Goal: Task Accomplishment & Management: Manage account settings

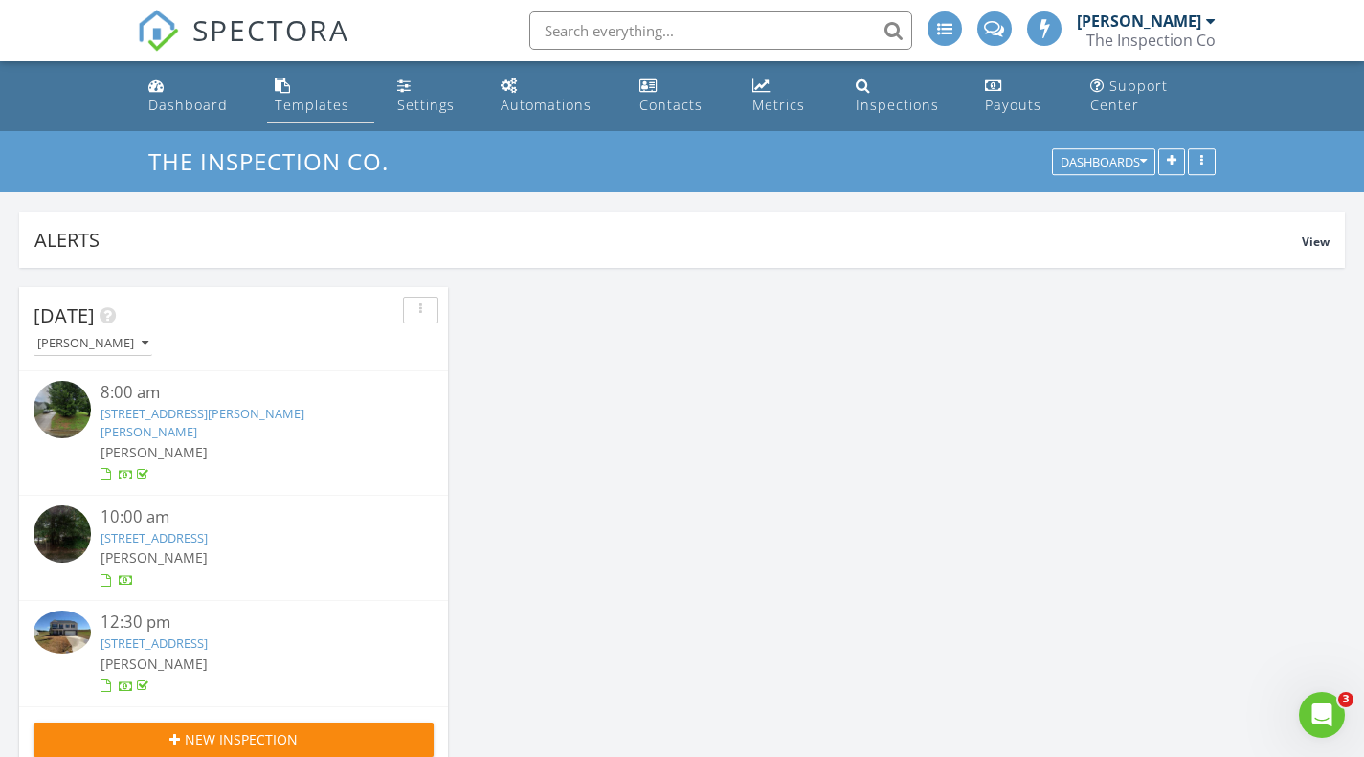
click at [306, 99] on div "Templates" at bounding box center [312, 105] width 75 height 18
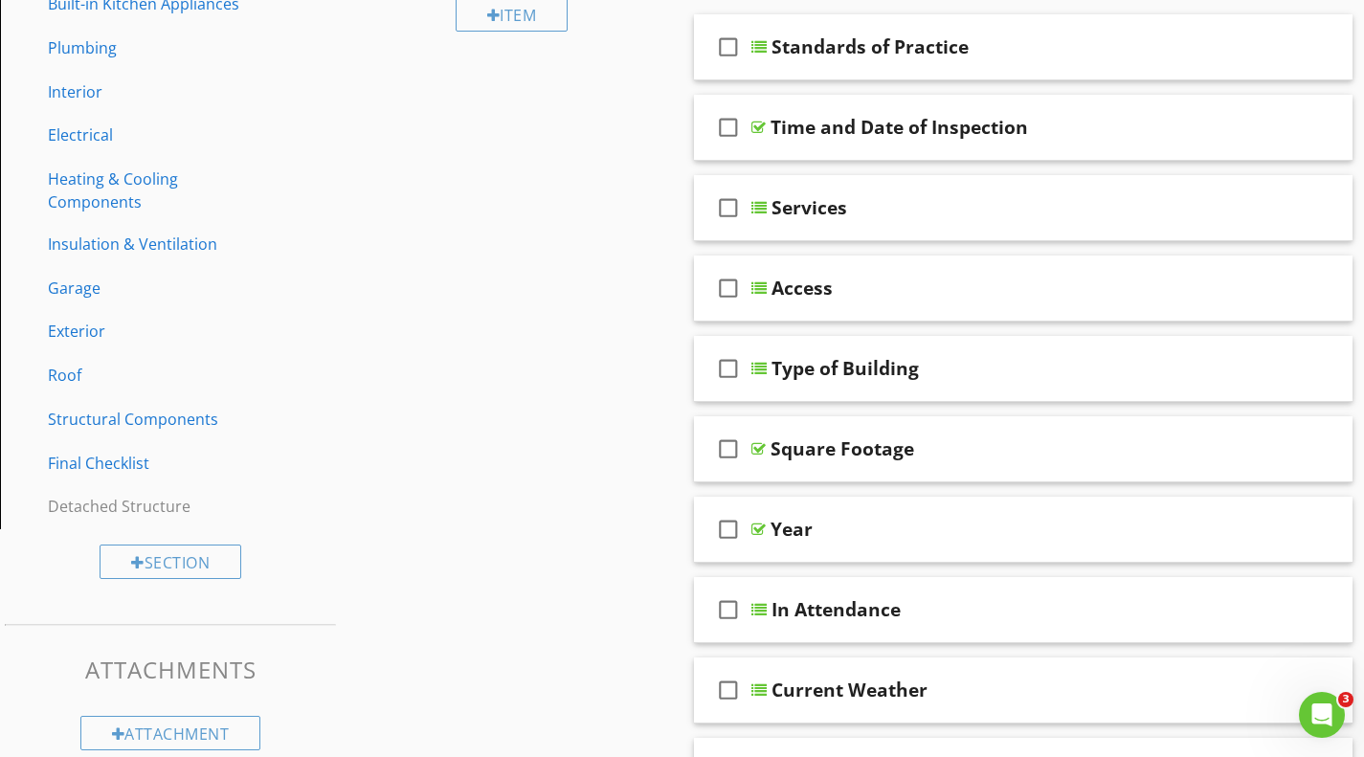
scroll to position [348, 0]
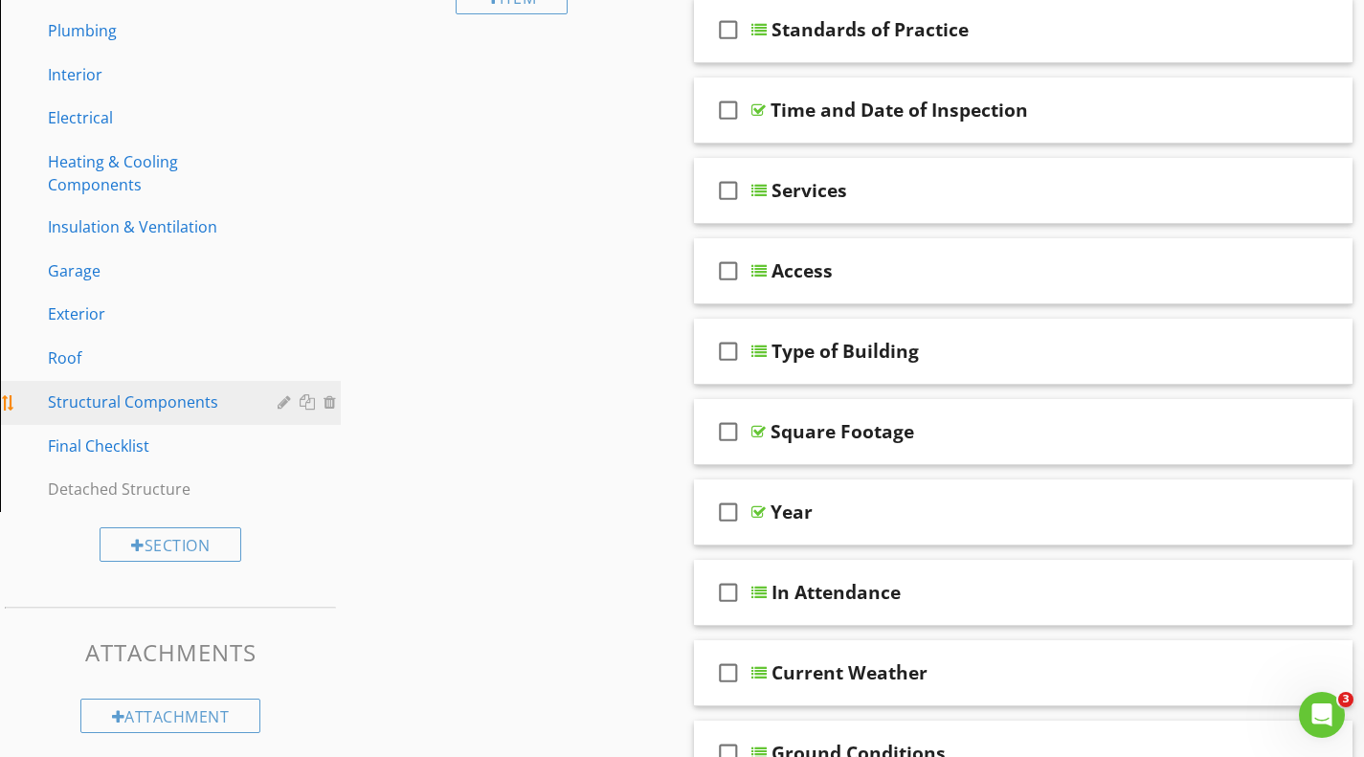
click at [165, 398] on div "Structural Components" at bounding box center [149, 402] width 202 height 23
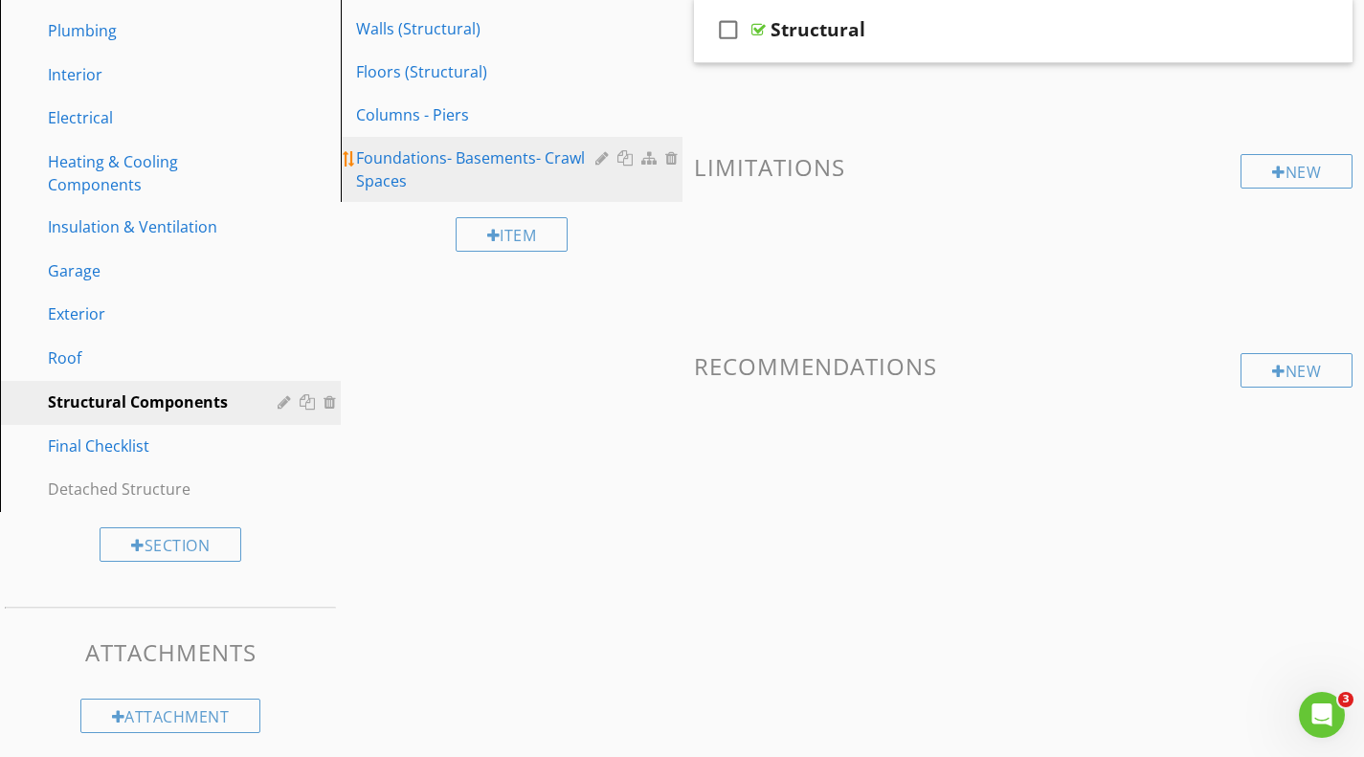
click at [397, 167] on div "Foundations- Basements- Crawl Spaces" at bounding box center [478, 169] width 244 height 46
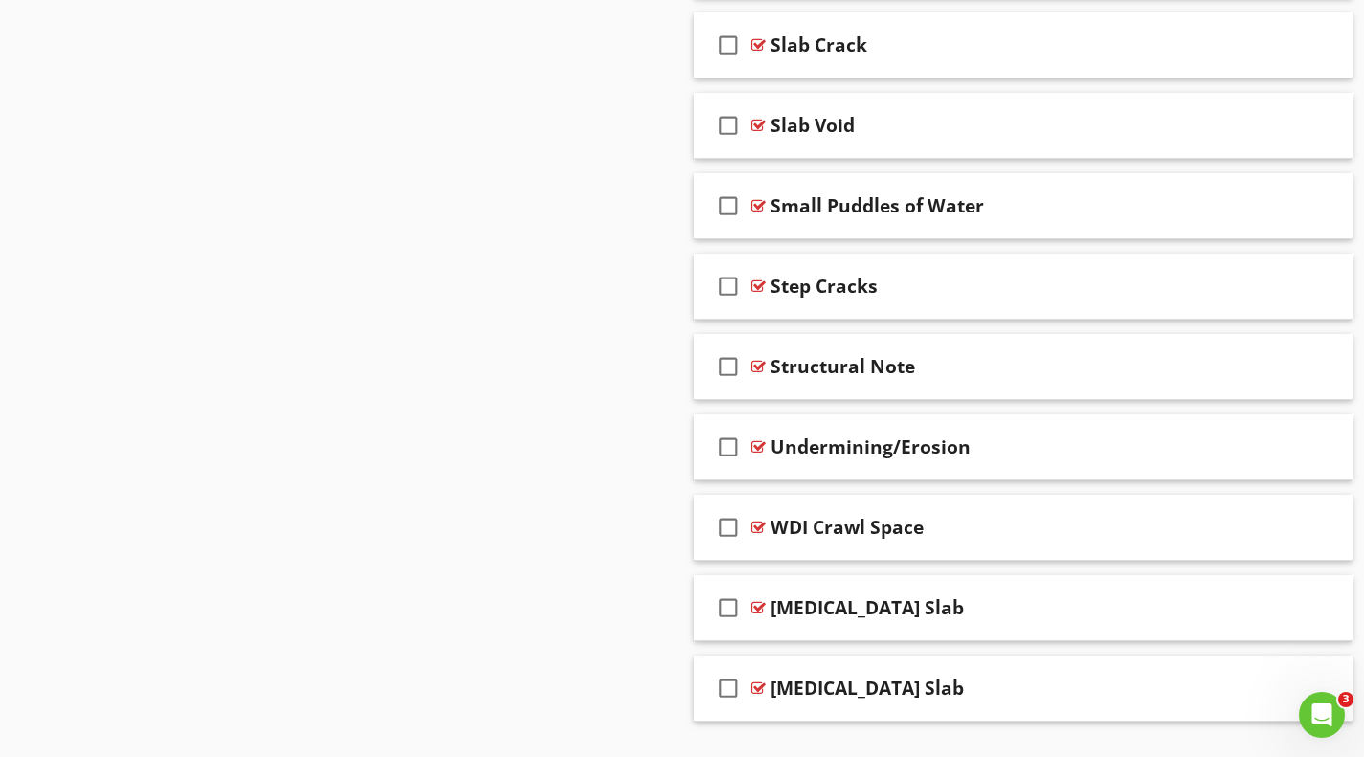
scroll to position [5307, 0]
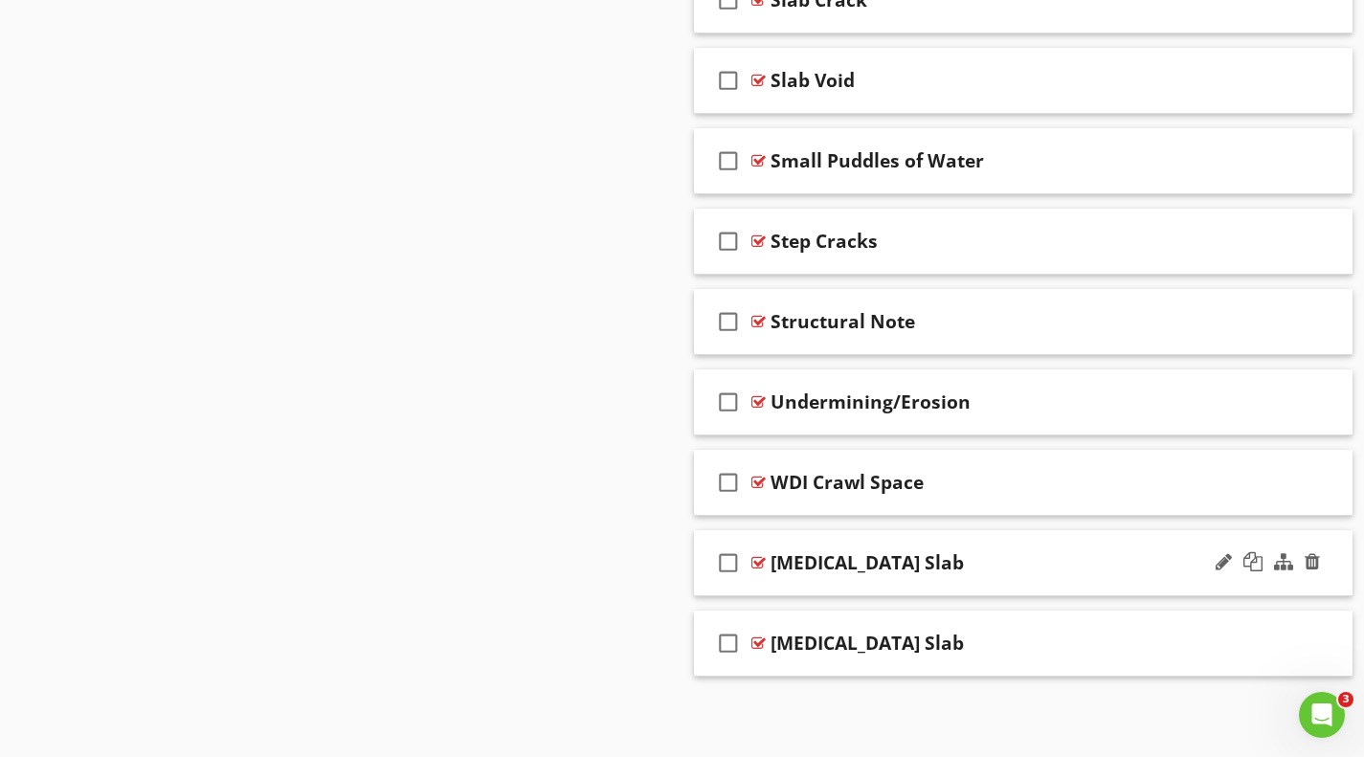
click at [758, 560] on div at bounding box center [759, 562] width 14 height 15
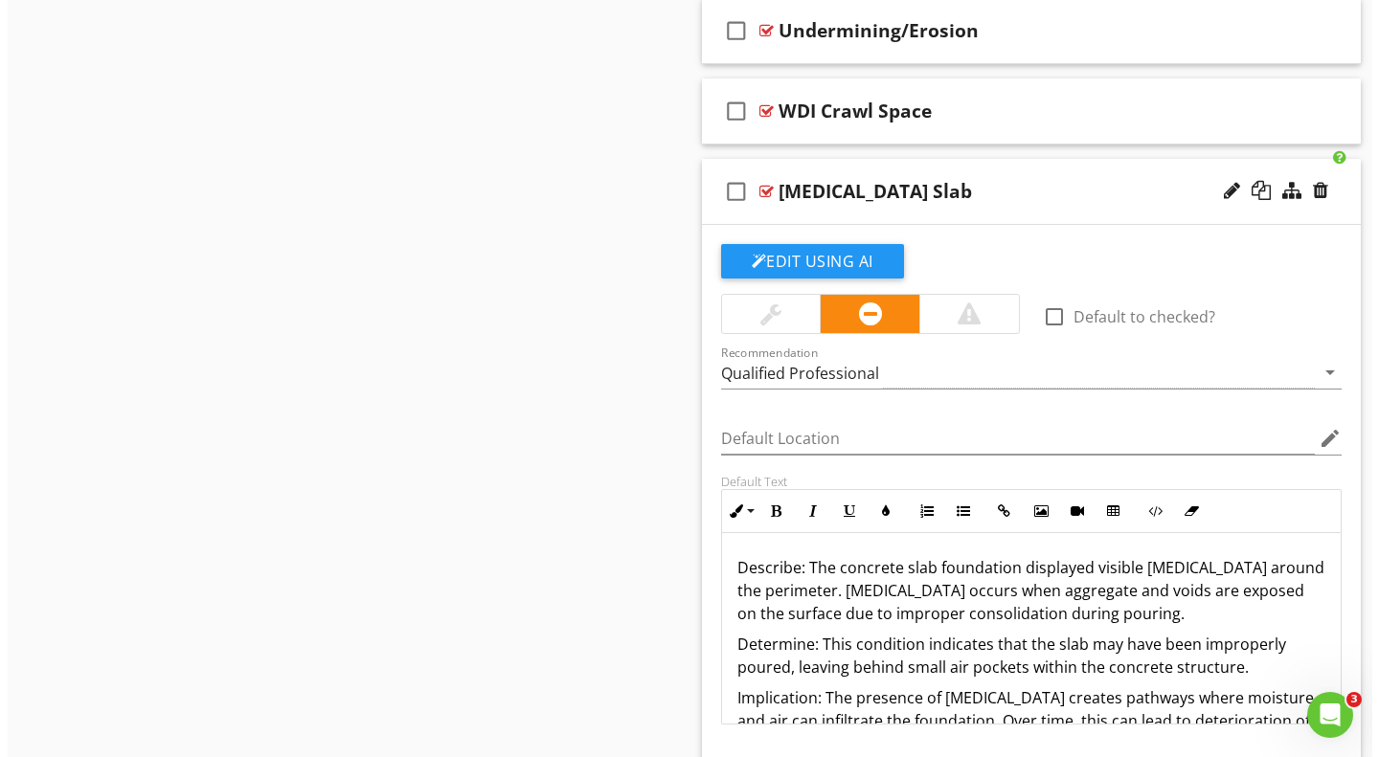
scroll to position [5680, 0]
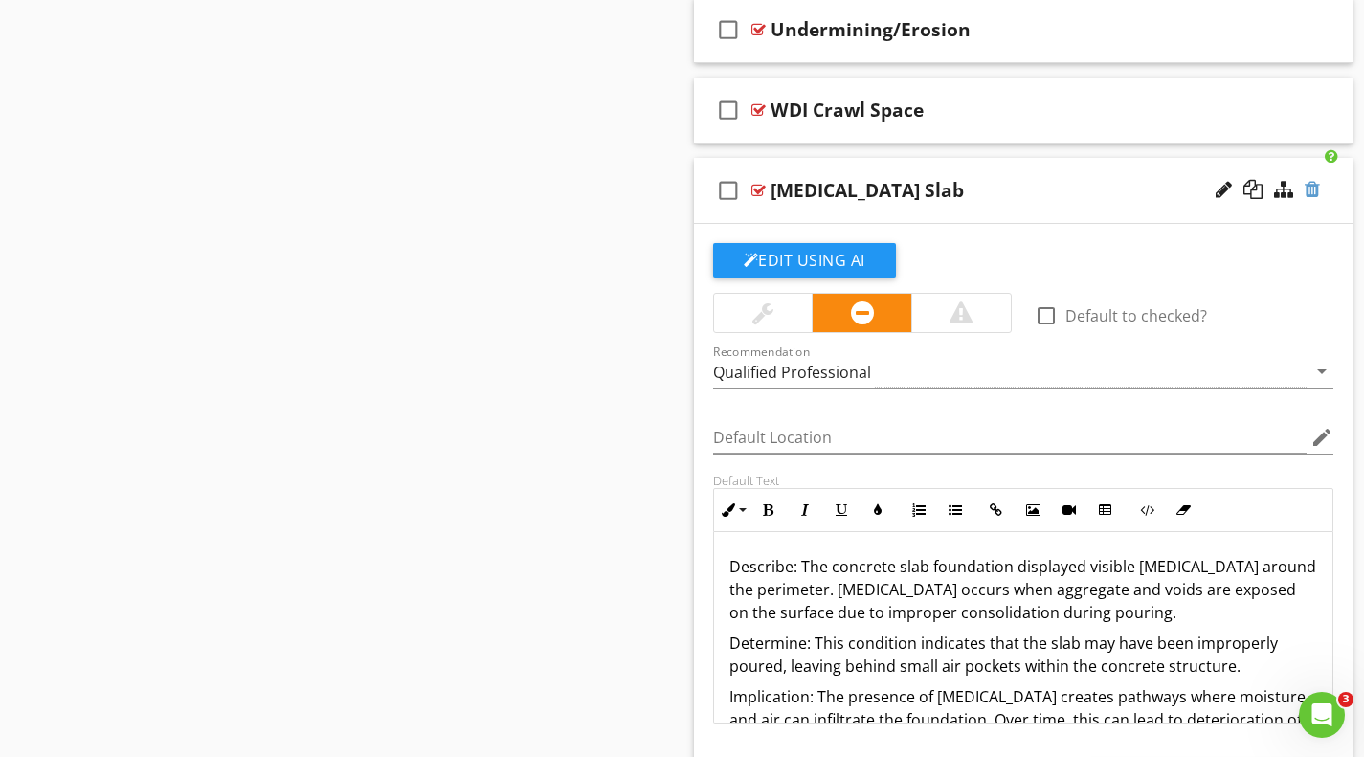
click at [1314, 186] on div at bounding box center [1312, 189] width 15 height 19
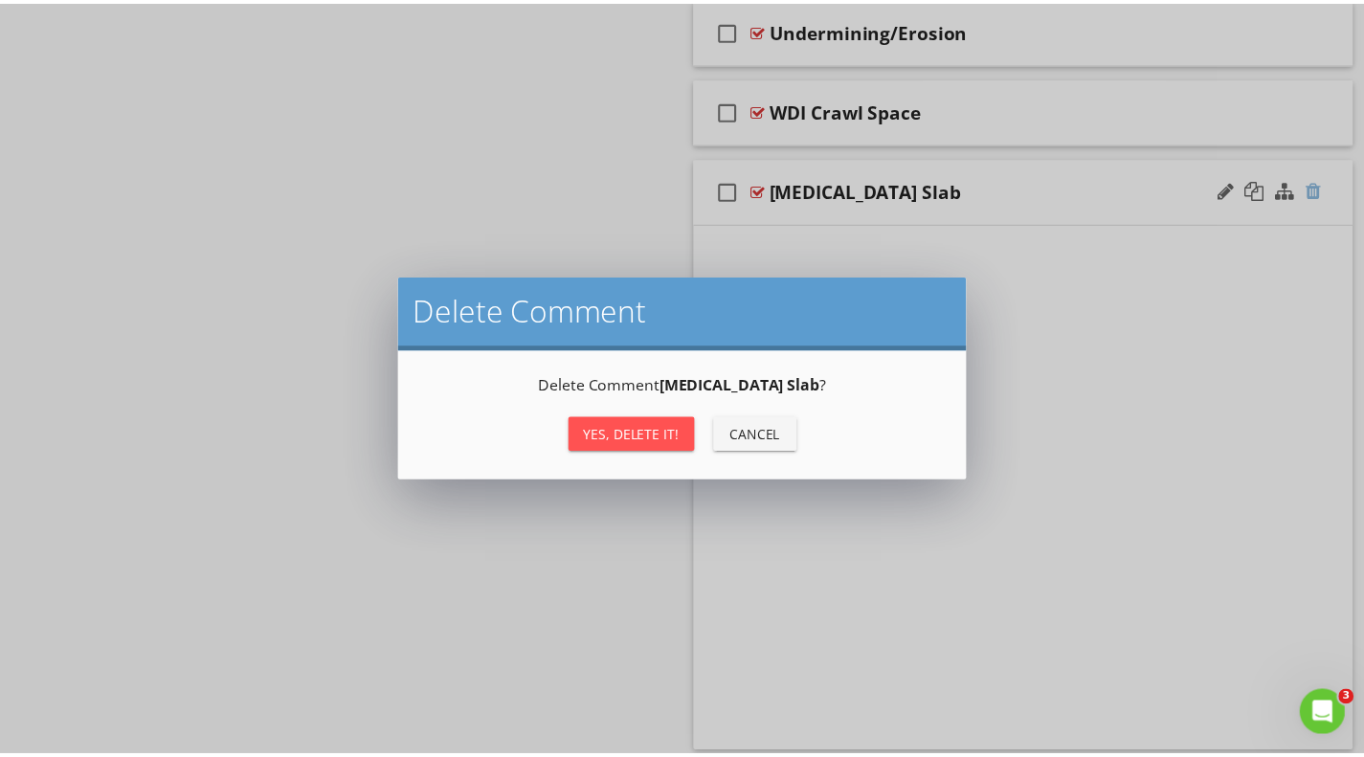
scroll to position [5307, 0]
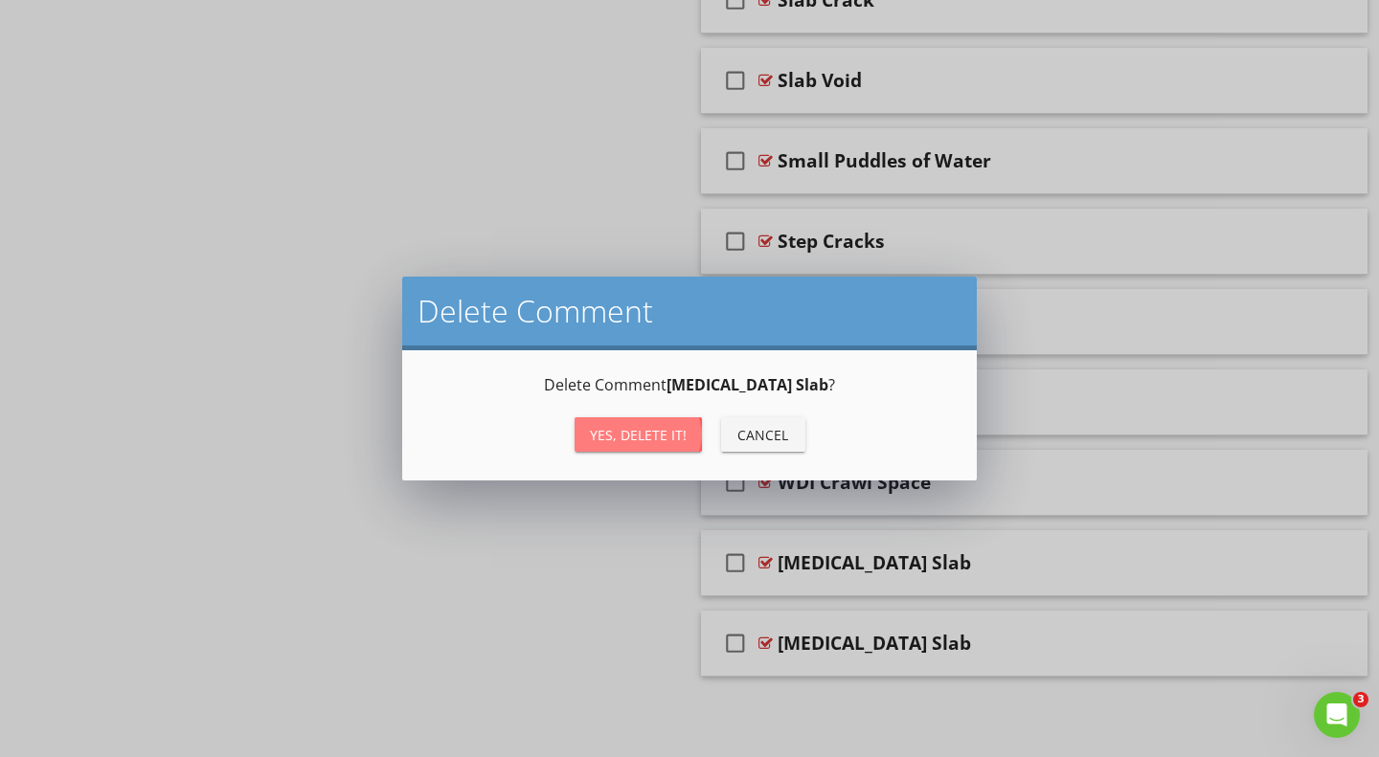
click at [642, 433] on div "Yes, Delete it!" at bounding box center [638, 435] width 97 height 20
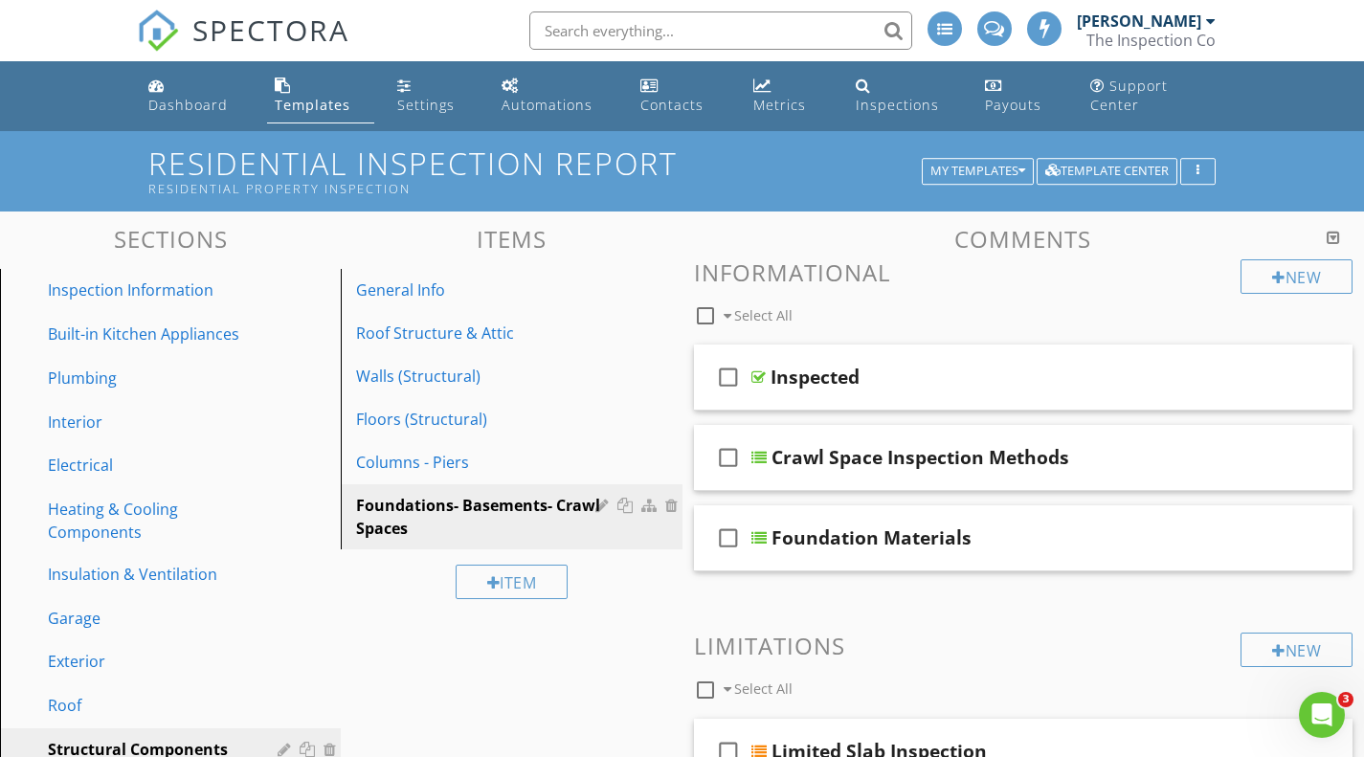
scroll to position [2, 0]
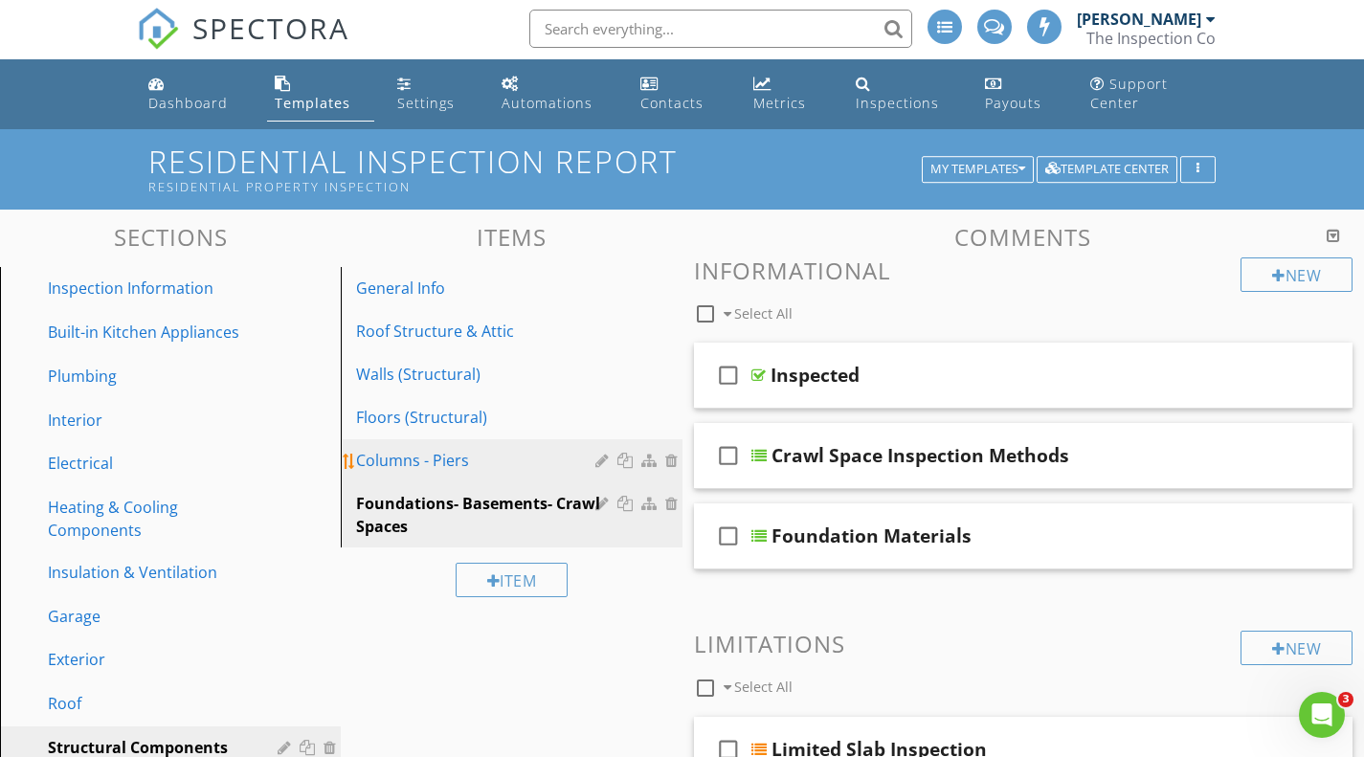
click at [452, 460] on div "Columns - Piers" at bounding box center [478, 460] width 244 height 23
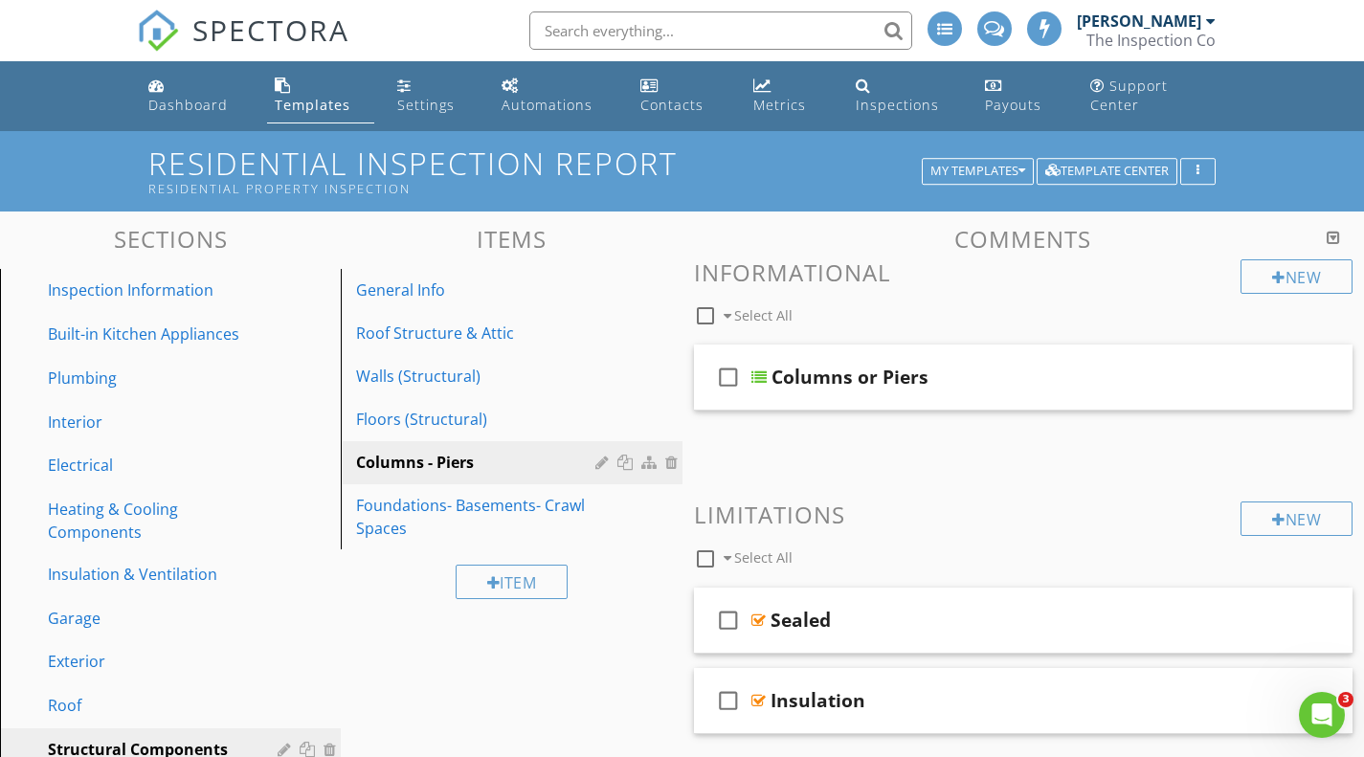
scroll to position [1, 0]
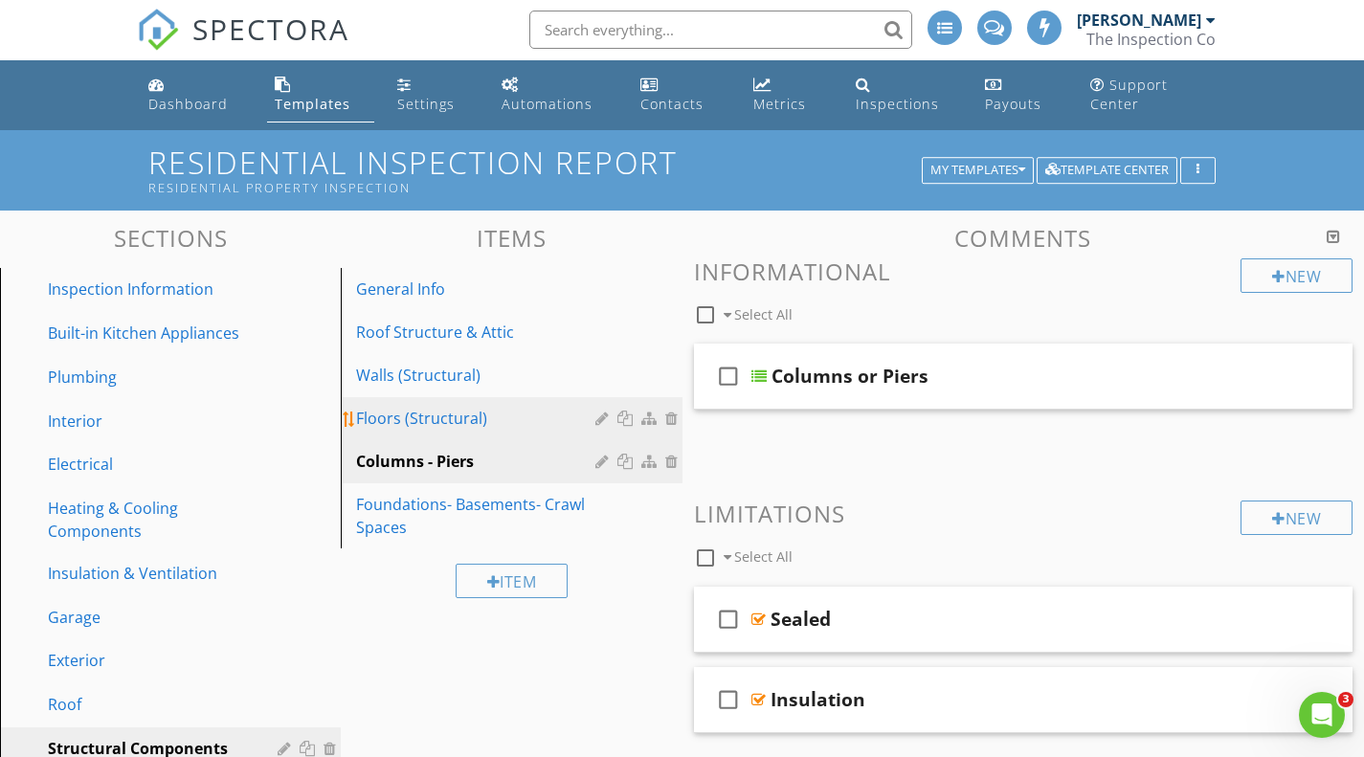
click at [476, 412] on div "Floors (Structural)" at bounding box center [478, 418] width 244 height 23
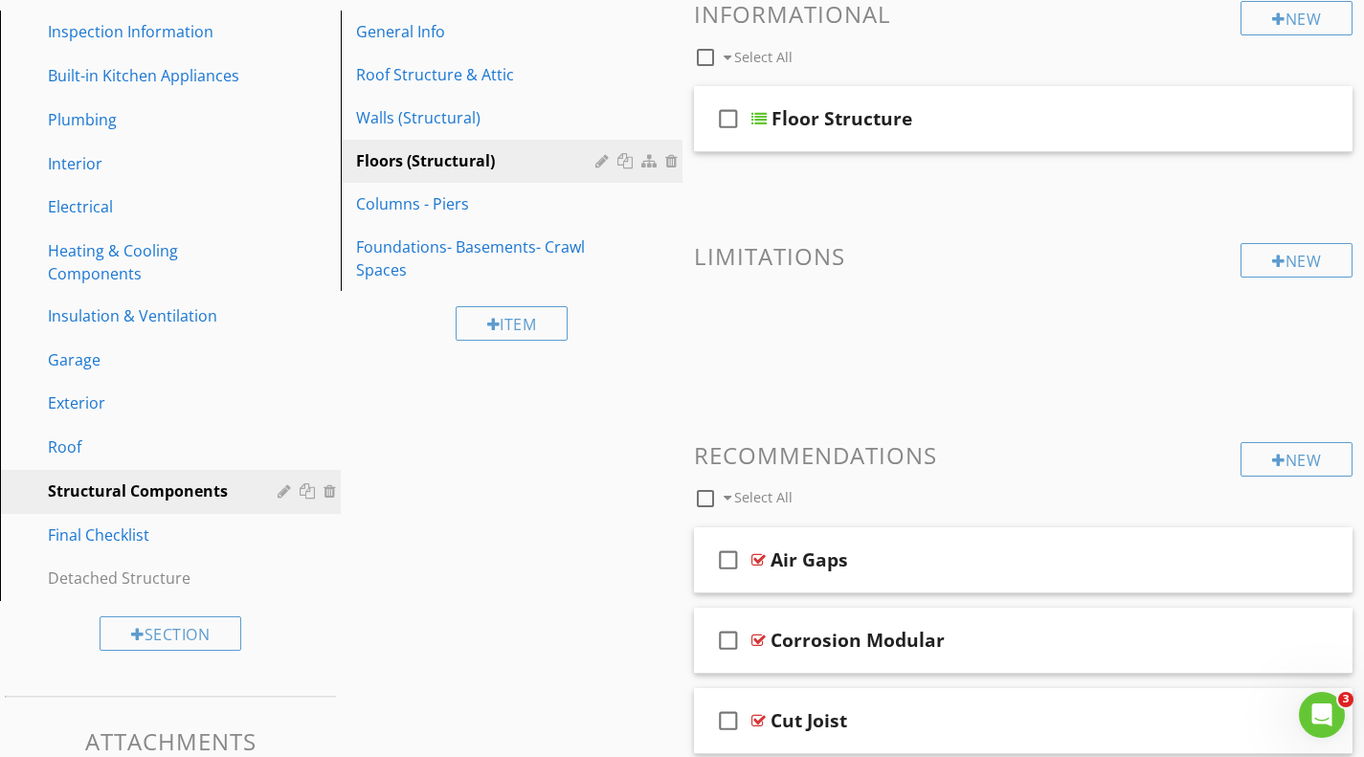
scroll to position [256, 0]
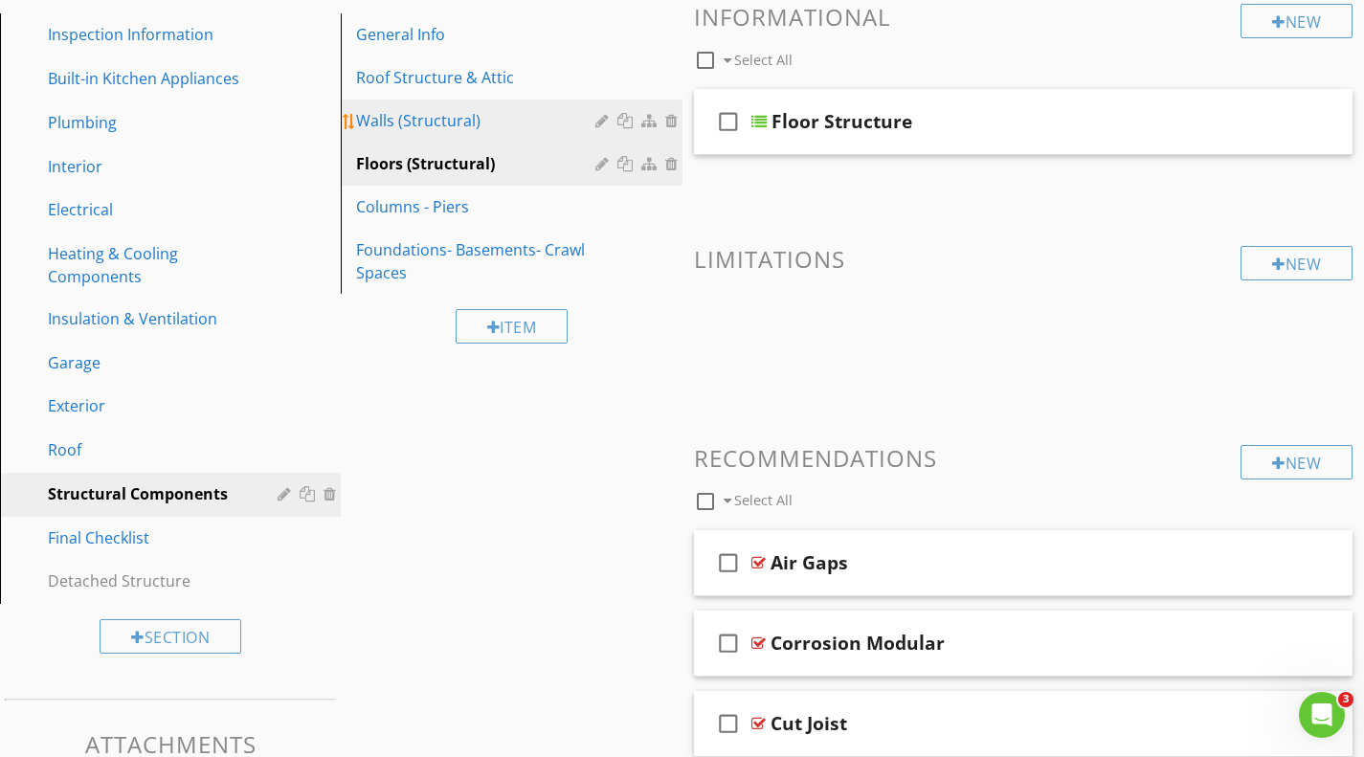
click at [448, 124] on div "Walls (Structural)" at bounding box center [478, 120] width 244 height 23
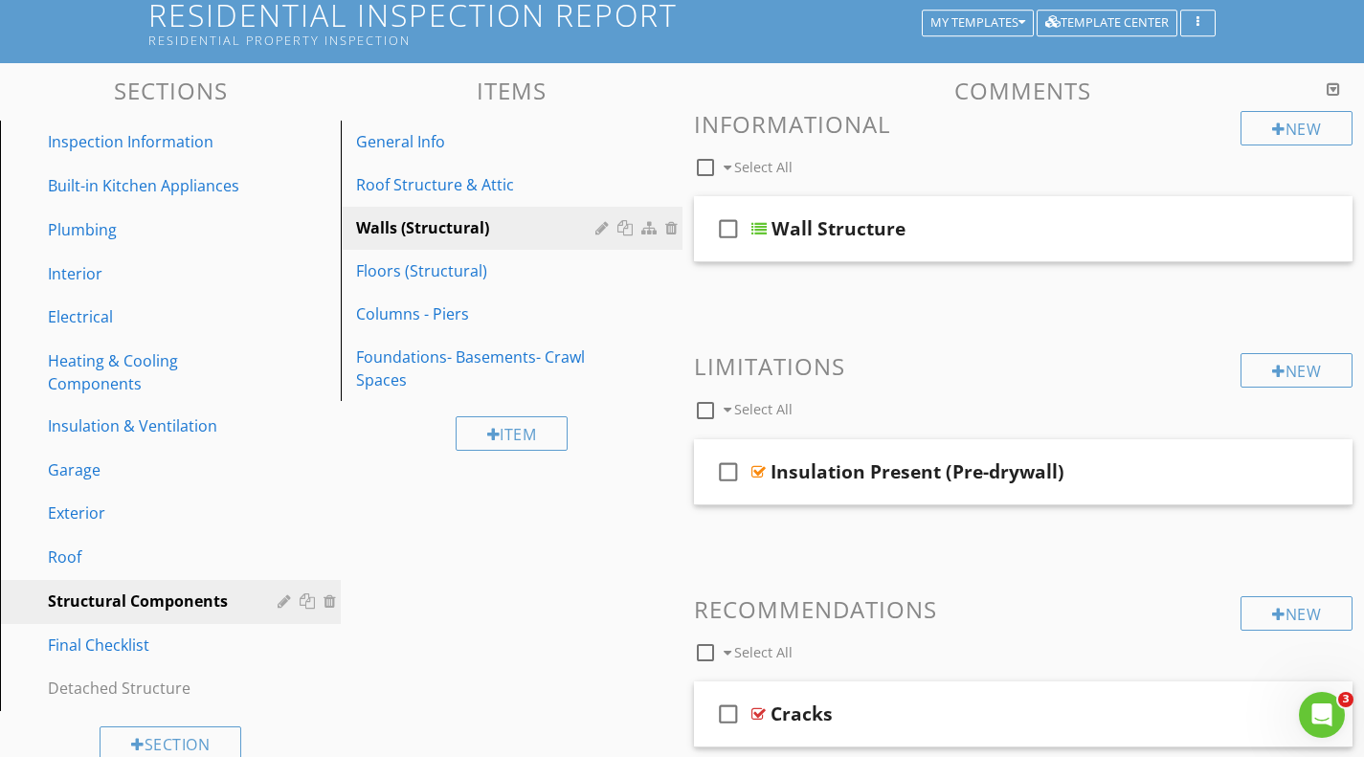
scroll to position [147, 0]
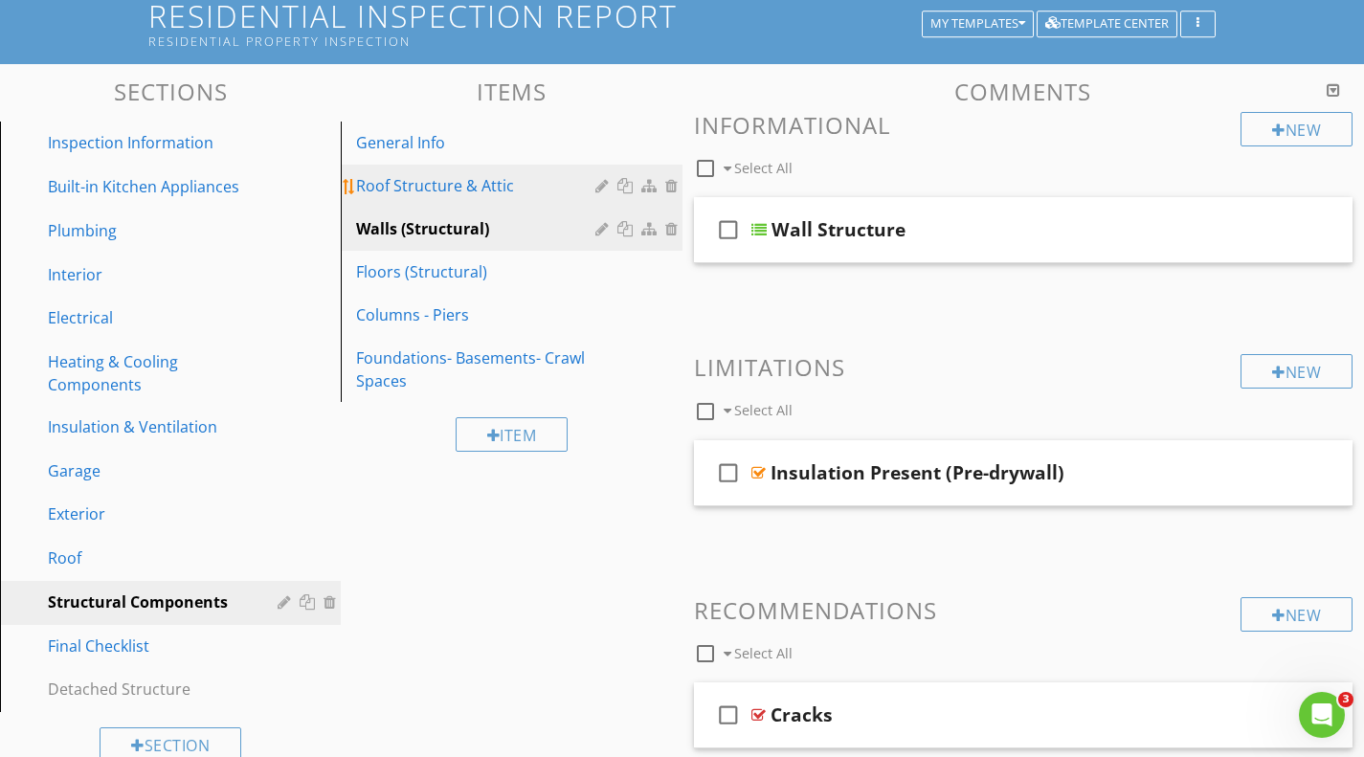
click at [459, 185] on div "Roof Structure & Attic" at bounding box center [478, 185] width 244 height 23
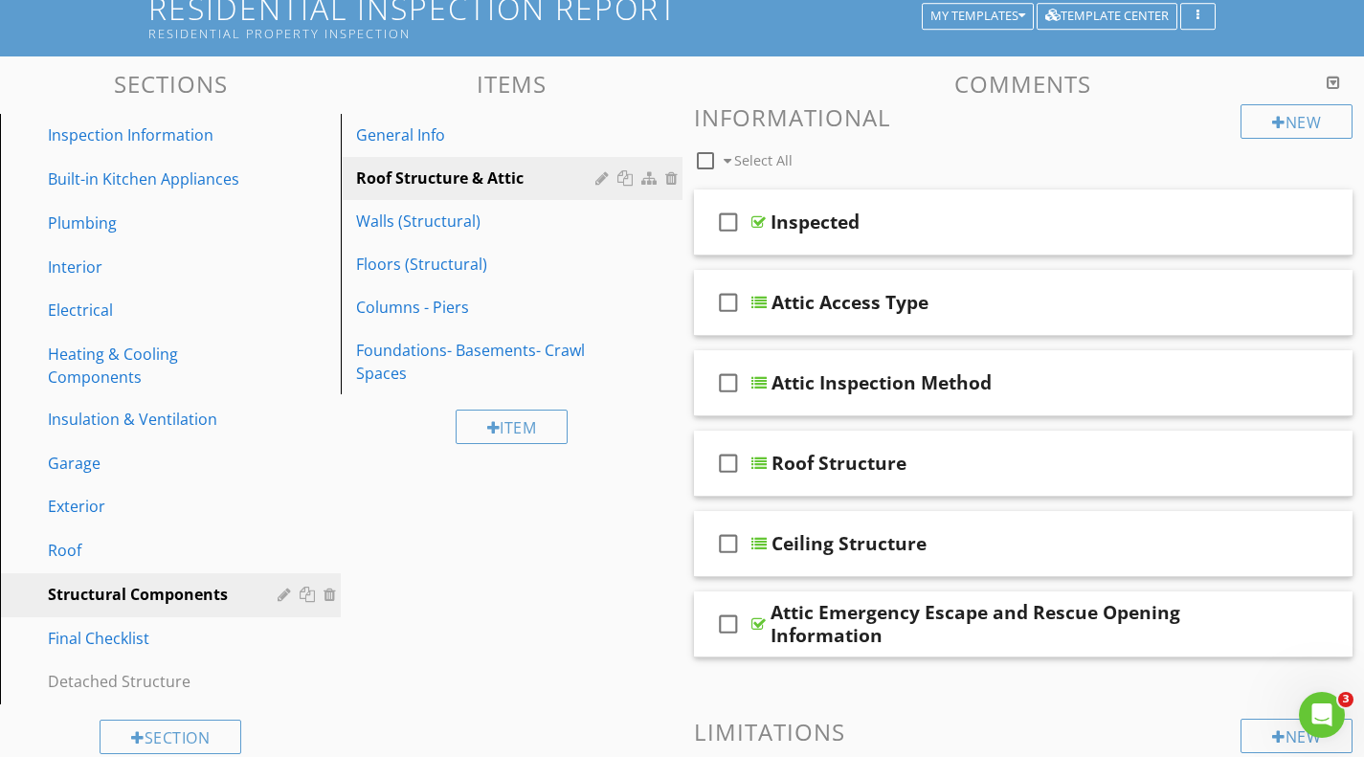
scroll to position [164, 0]
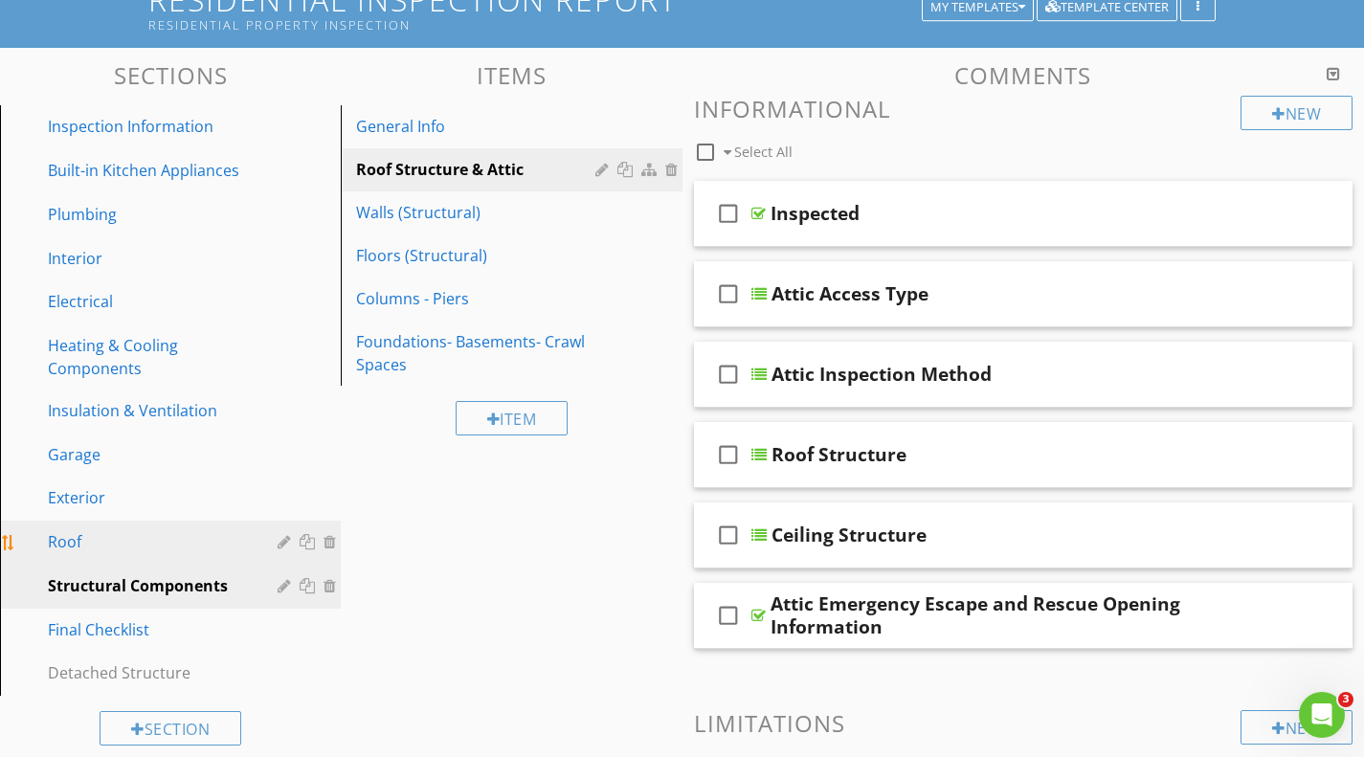
click at [81, 538] on div "Roof" at bounding box center [149, 541] width 202 height 23
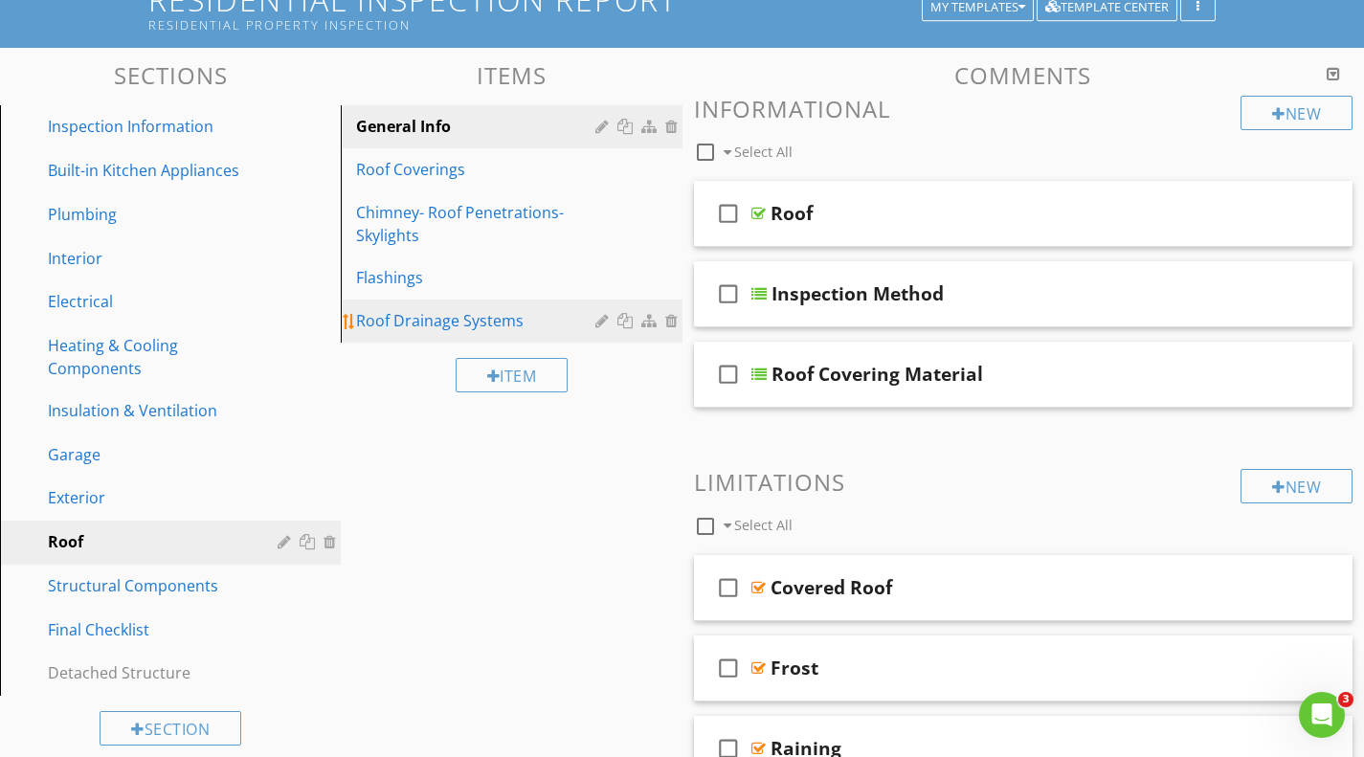
click at [400, 320] on div "Roof Drainage Systems" at bounding box center [478, 320] width 244 height 23
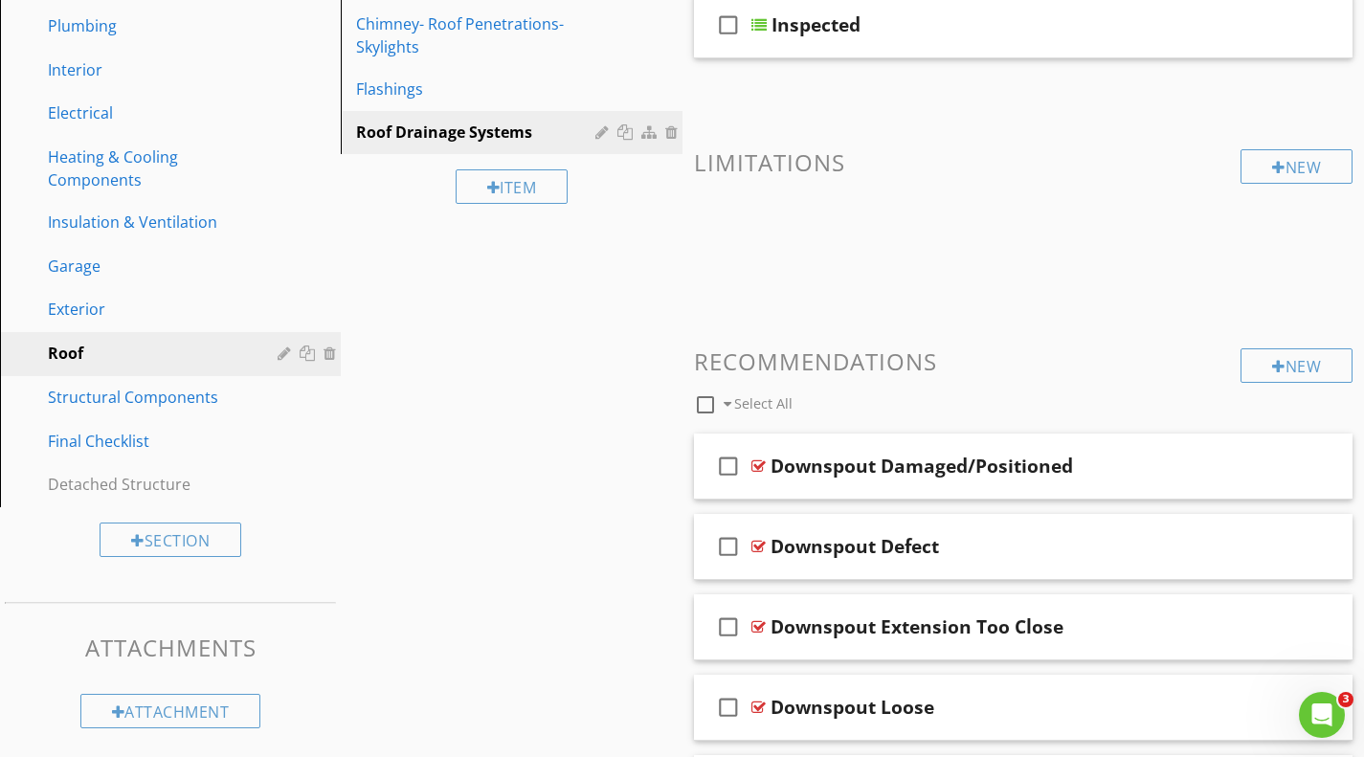
scroll to position [249, 0]
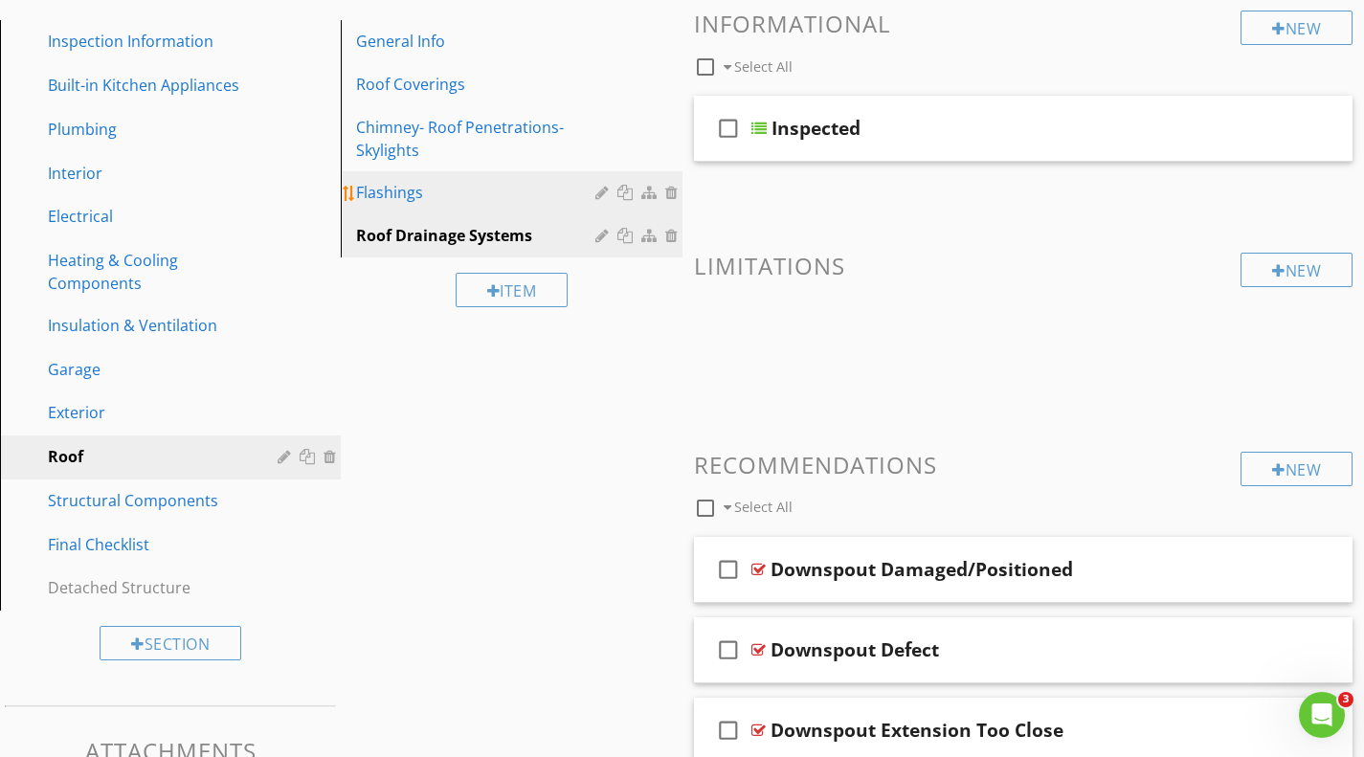
click at [405, 193] on div "Flashings" at bounding box center [478, 192] width 244 height 23
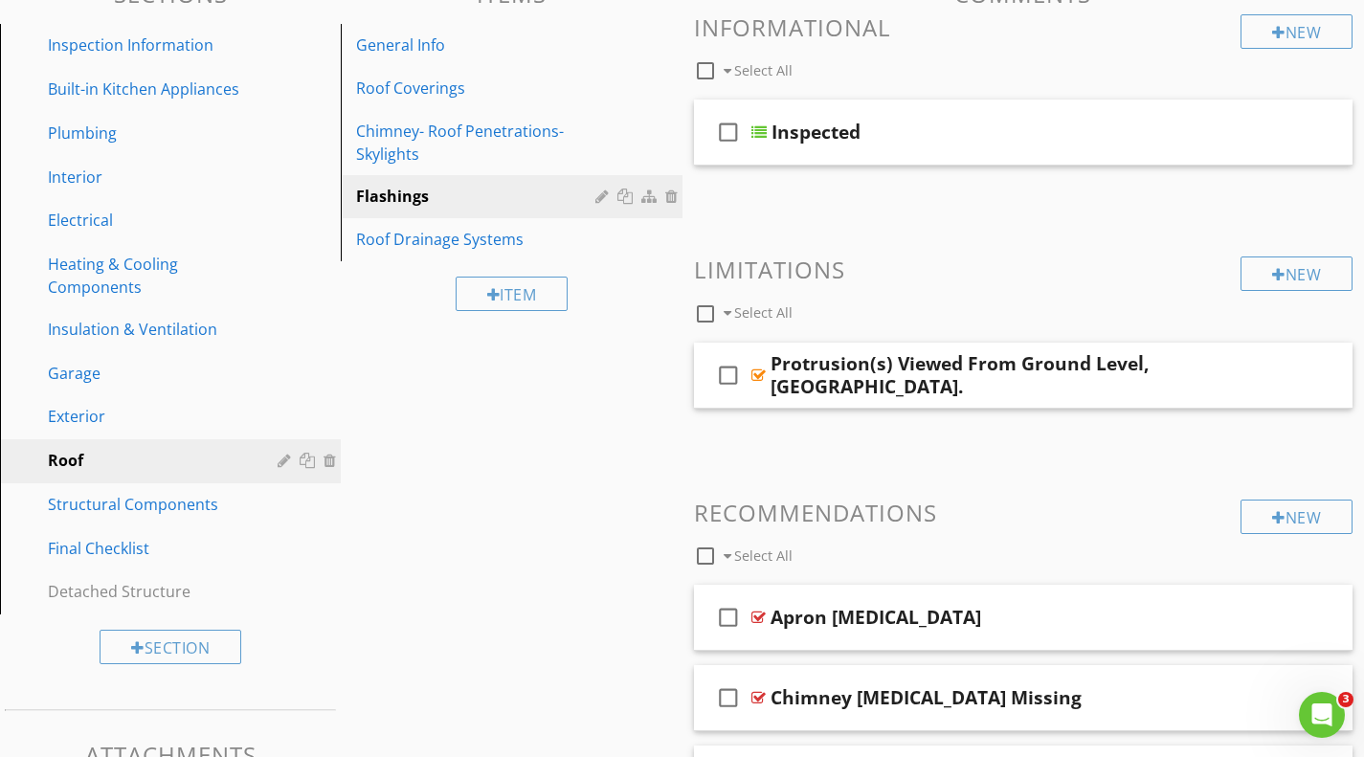
scroll to position [244, 0]
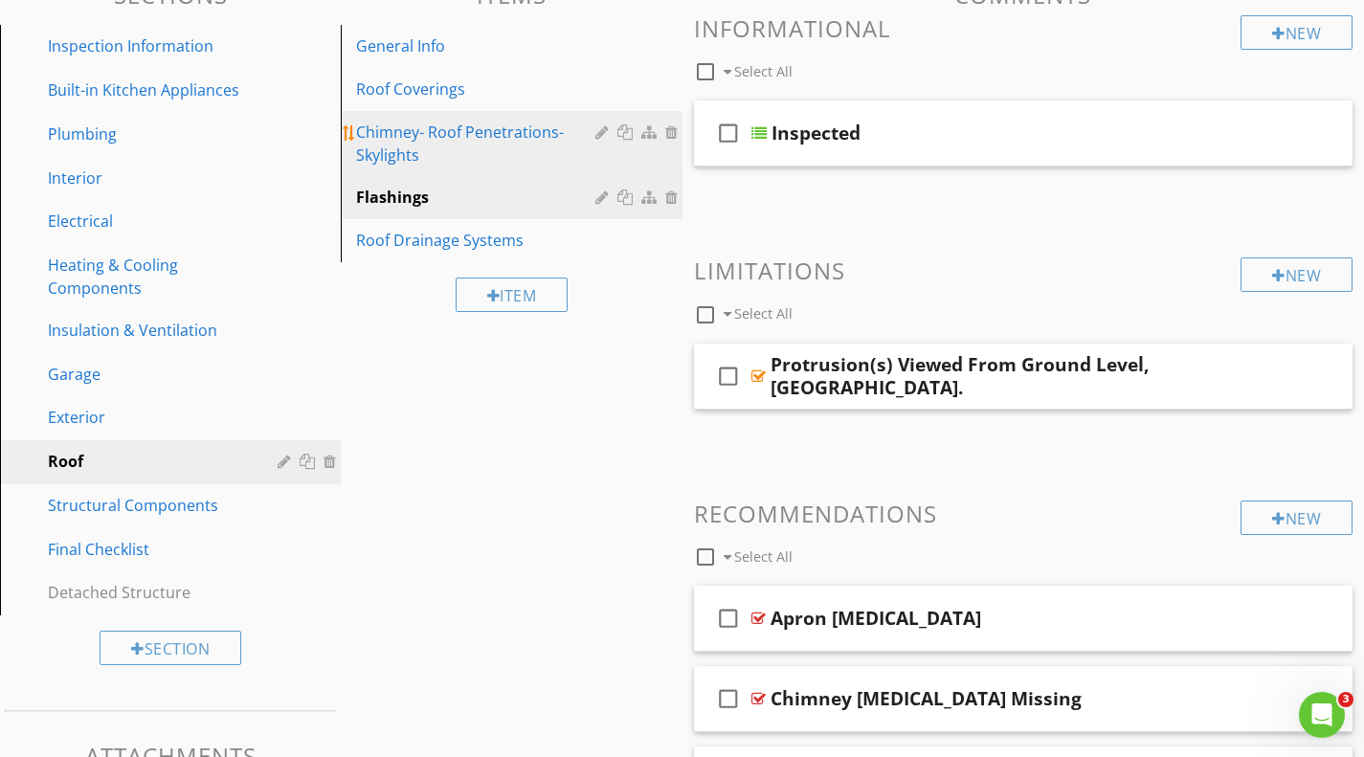
click at [402, 140] on div "Chimney- Roof Penetrations- Skylights" at bounding box center [478, 144] width 244 height 46
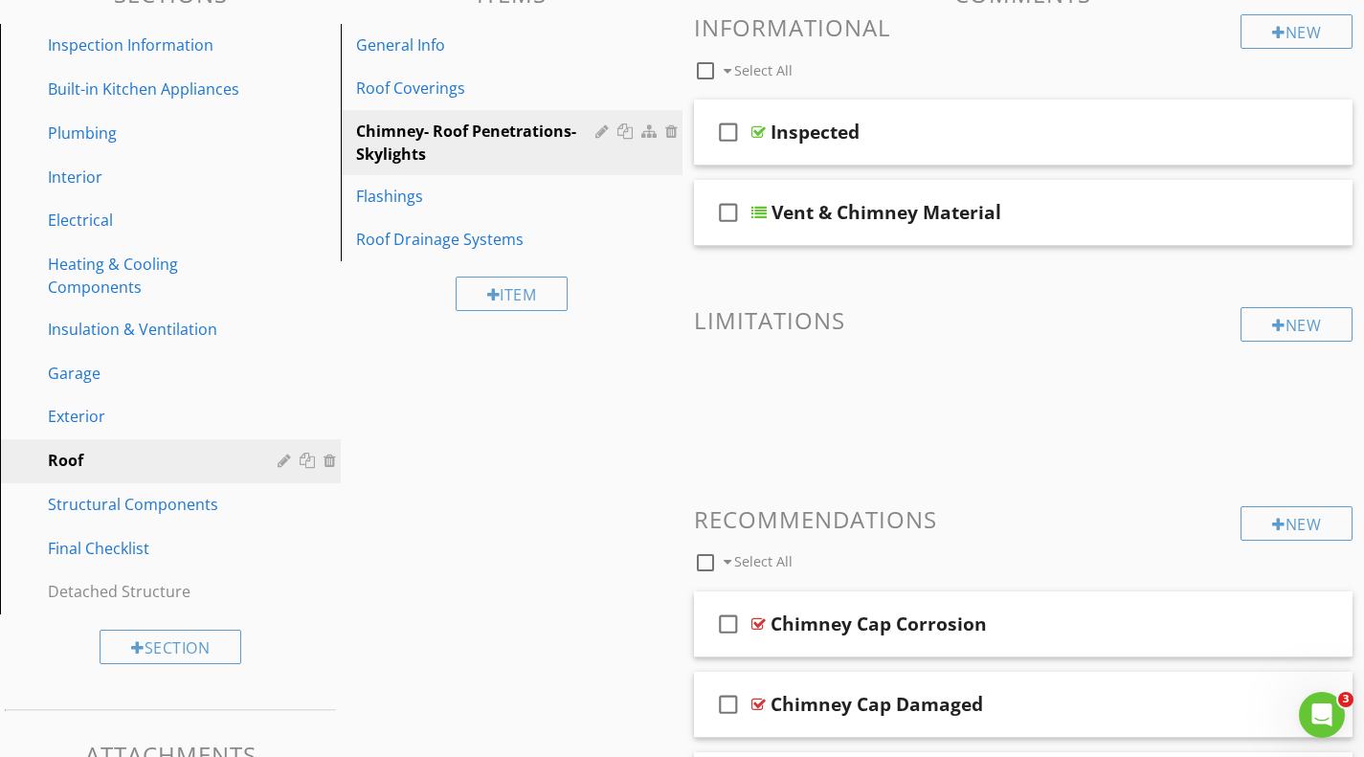
scroll to position [243, 0]
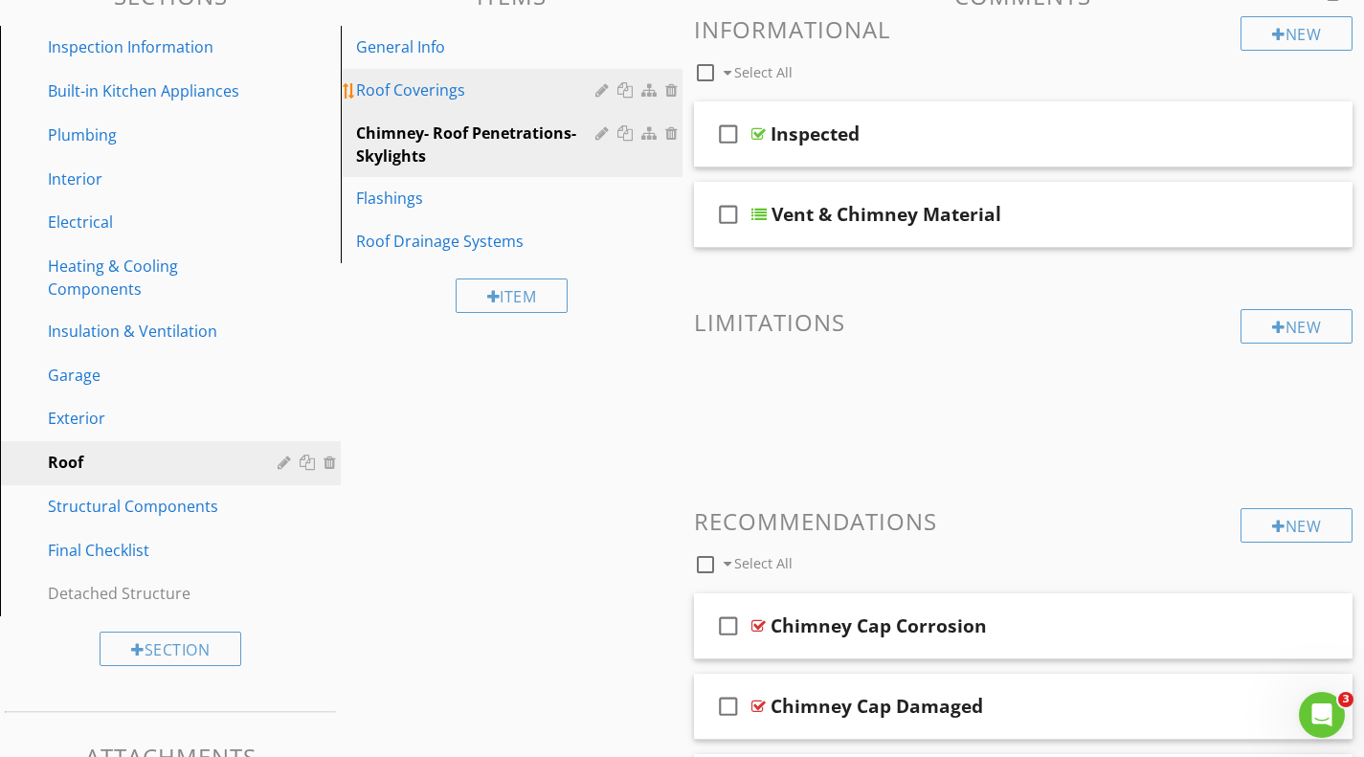
click at [416, 85] on div "Roof Coverings" at bounding box center [478, 90] width 244 height 23
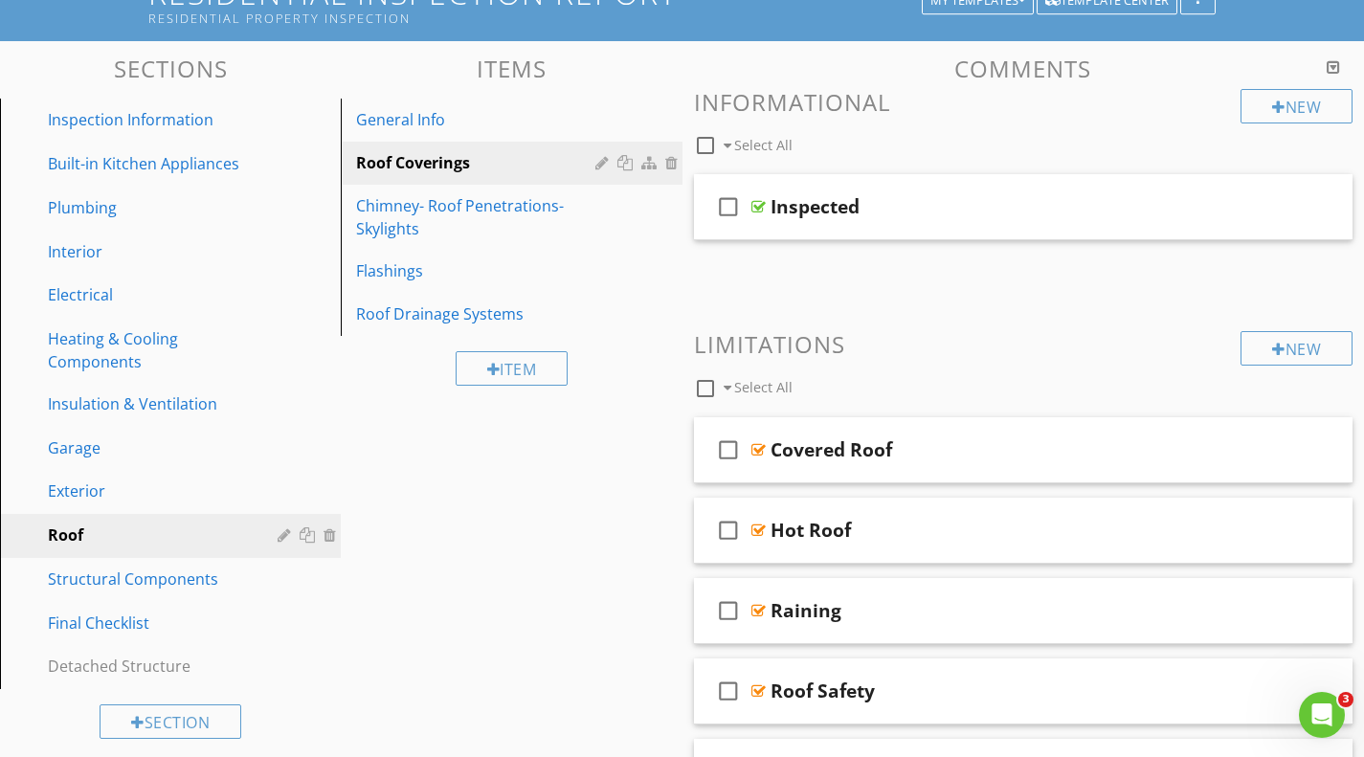
scroll to position [152, 0]
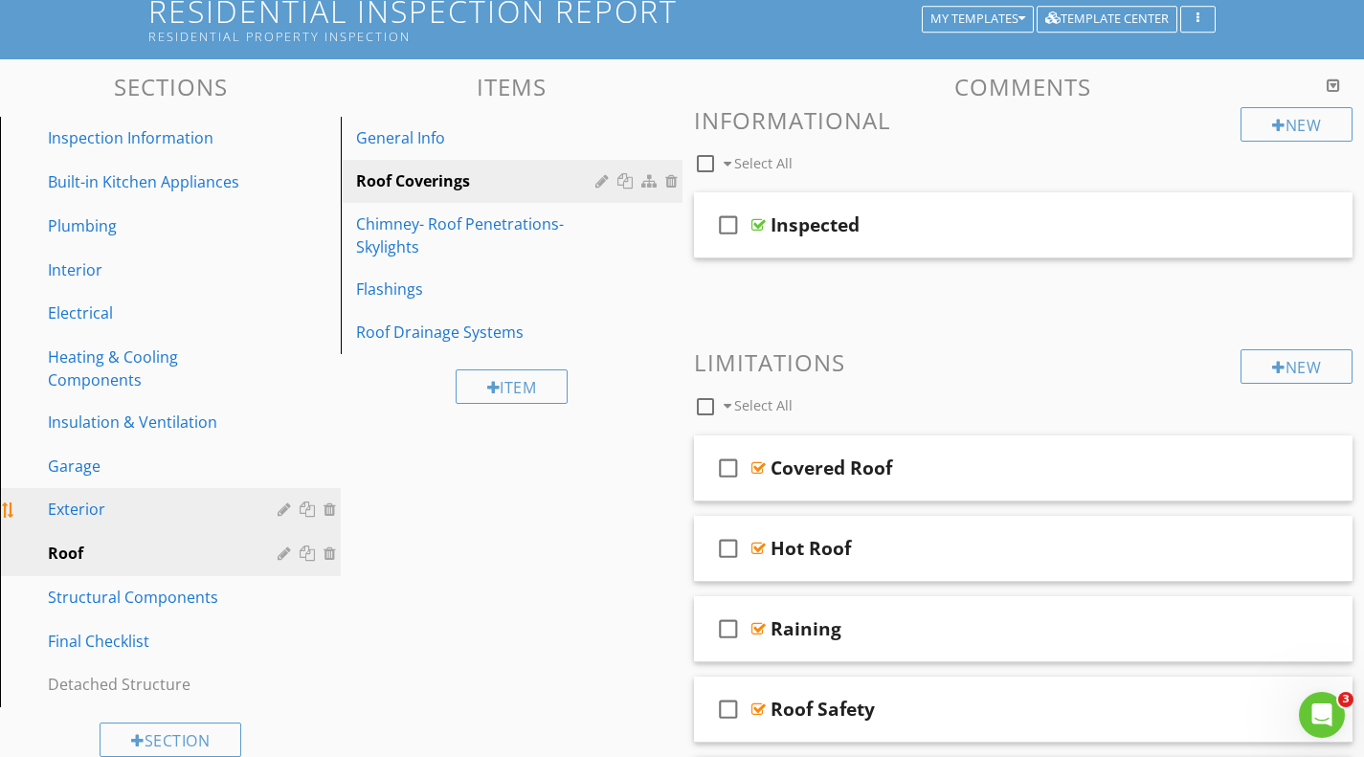
click at [92, 505] on div "Exterior" at bounding box center [149, 509] width 202 height 23
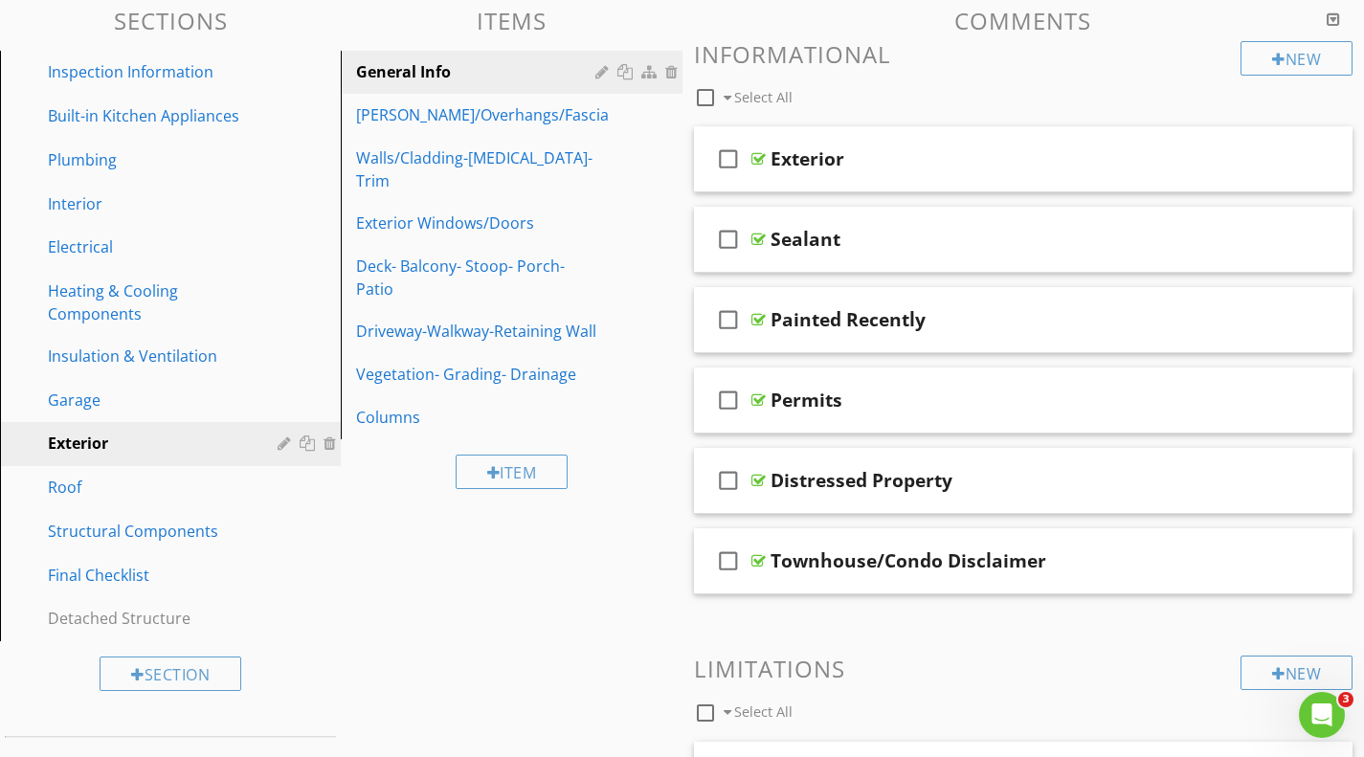
scroll to position [215, 0]
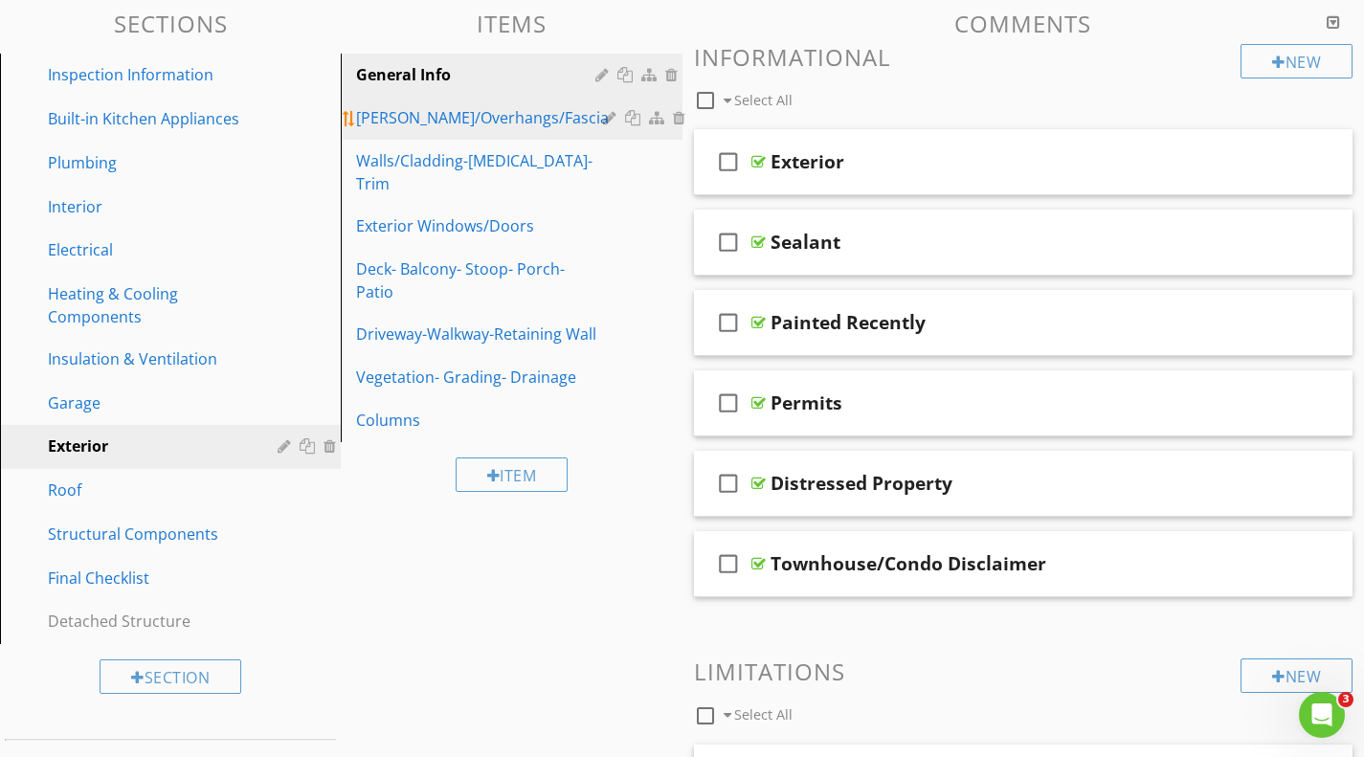
click at [461, 113] on div "Eaves/Overhangs/Fascia" at bounding box center [482, 117] width 253 height 23
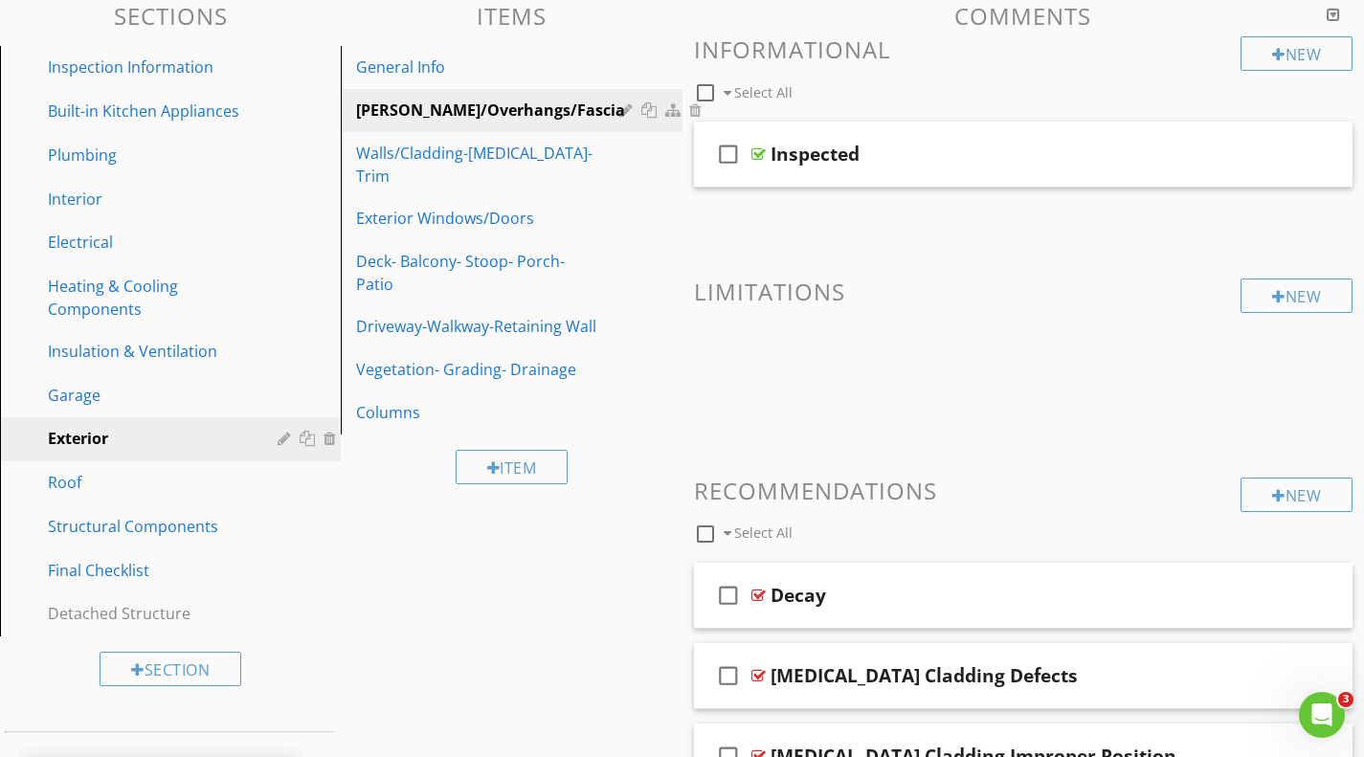
scroll to position [222, 0]
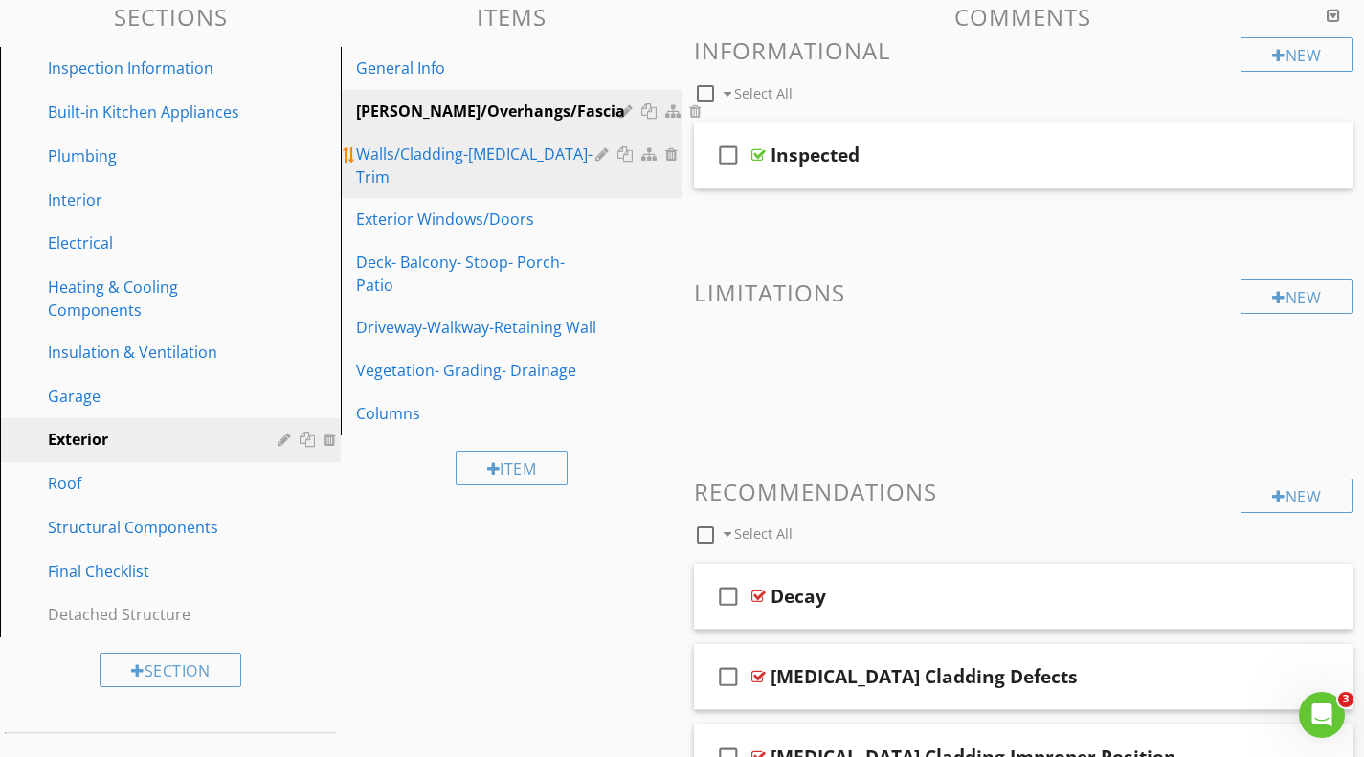
click at [488, 142] on link "Walls/Cladding-Flashing-Trim" at bounding box center [514, 165] width 335 height 65
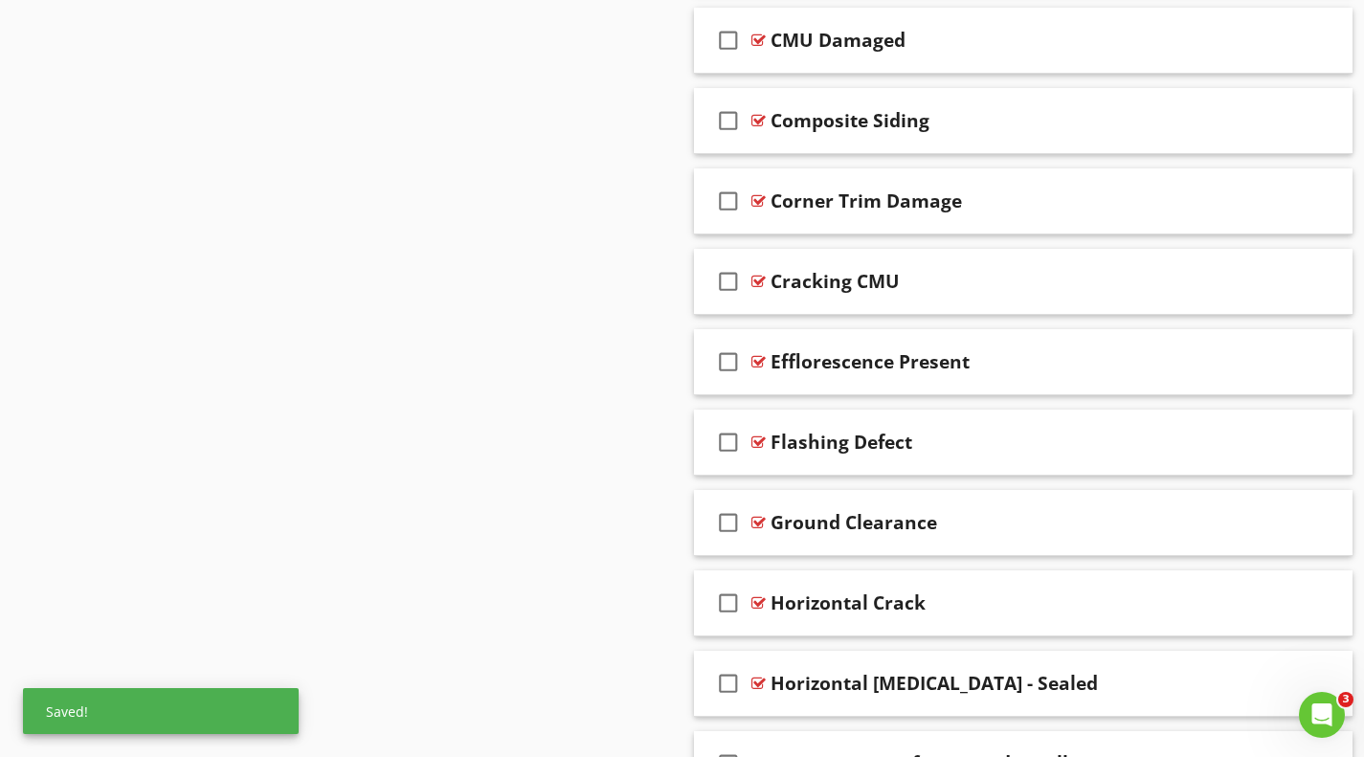
scroll to position [2351, 0]
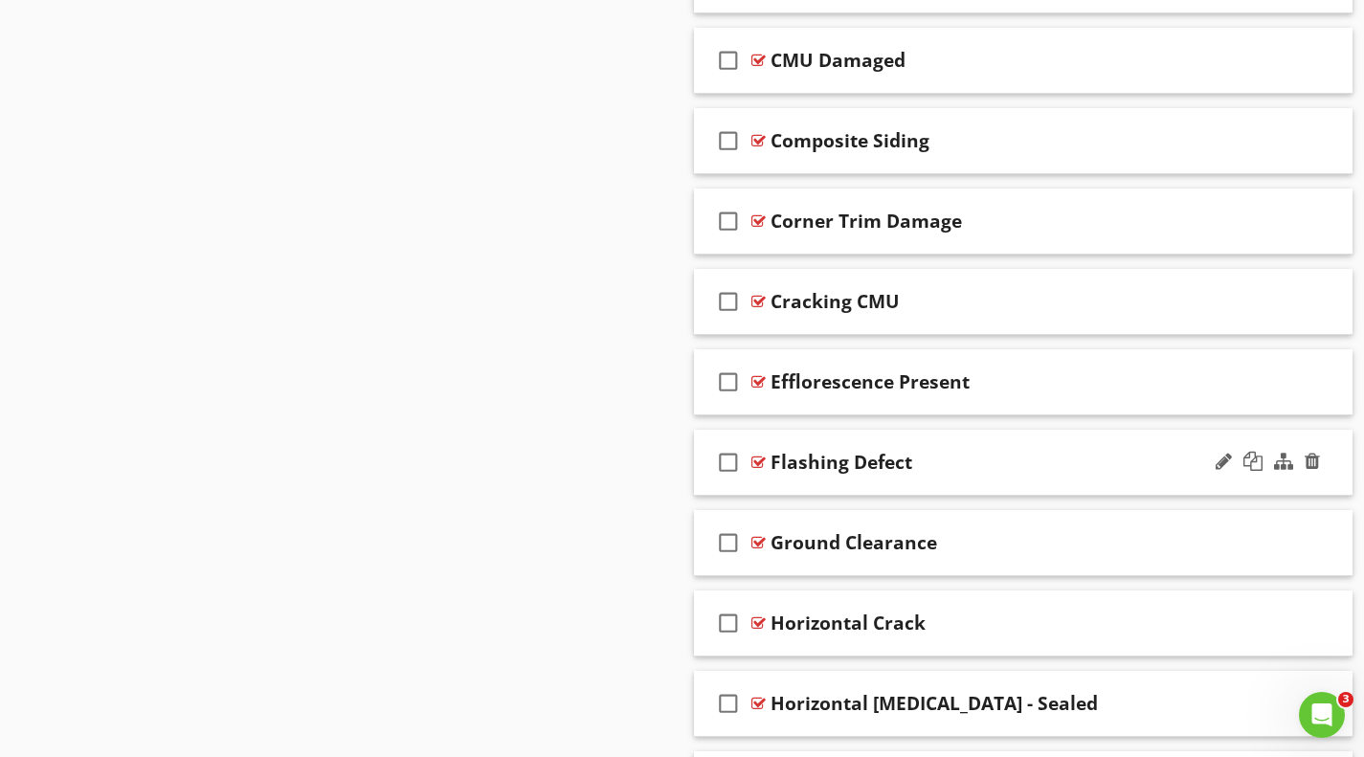
click at [757, 461] on div at bounding box center [759, 462] width 14 height 15
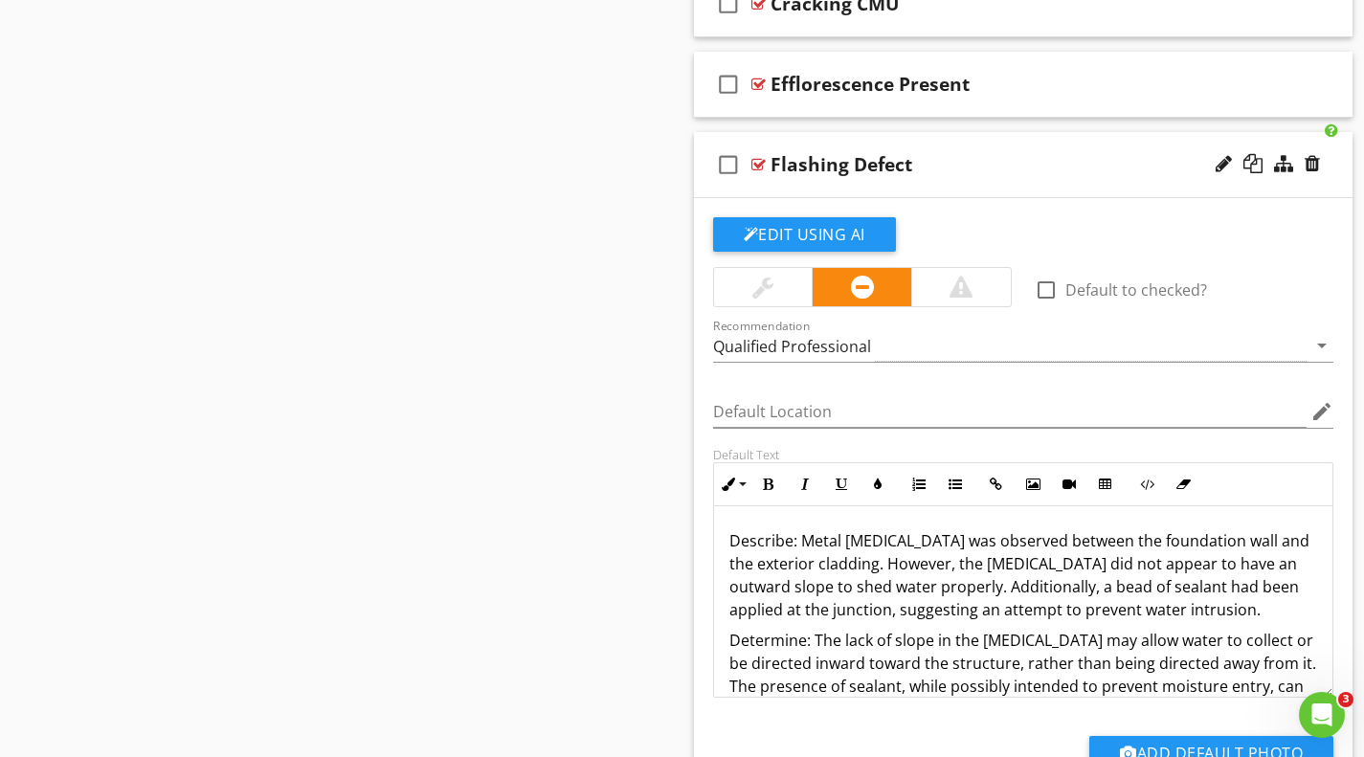
scroll to position [2650, 0]
click at [757, 169] on div at bounding box center [759, 163] width 14 height 15
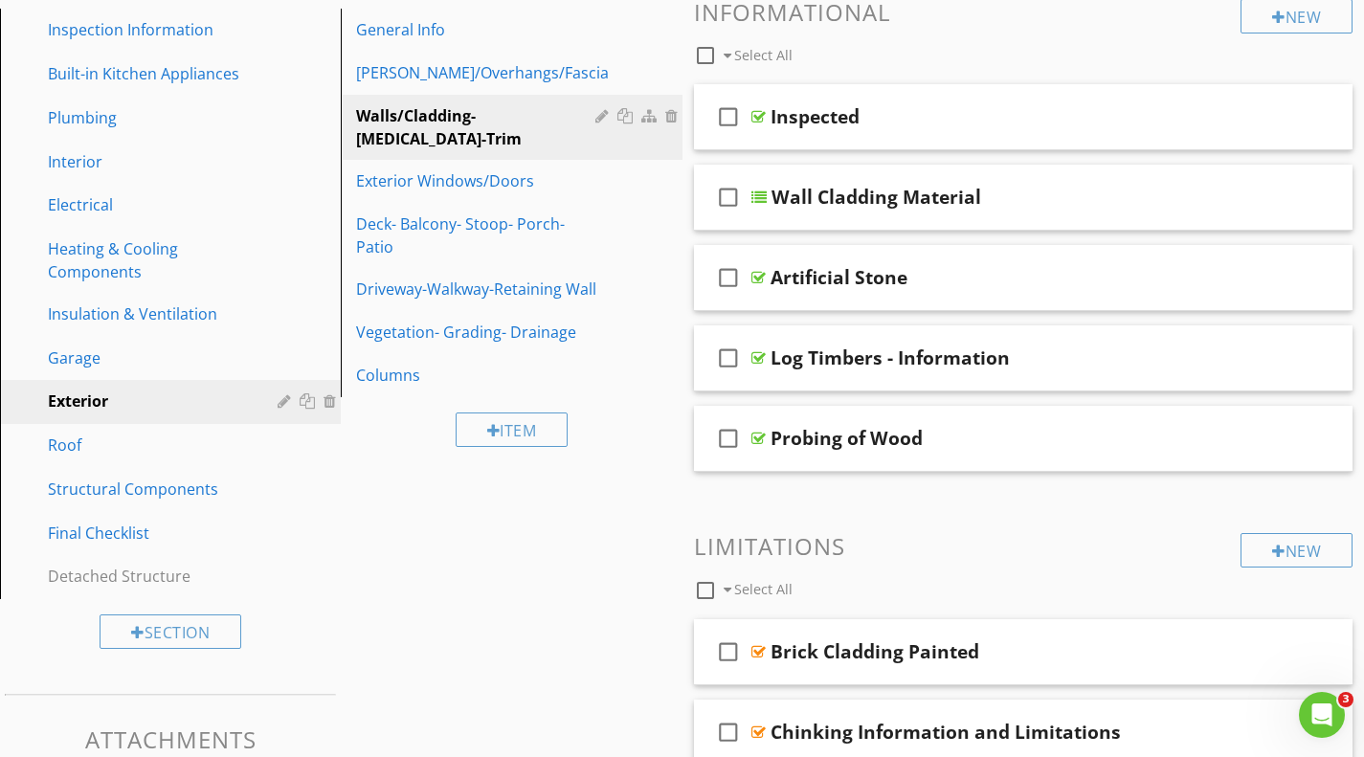
scroll to position [259, 0]
click at [498, 170] on div "Exterior Windows/Doors" at bounding box center [478, 181] width 244 height 23
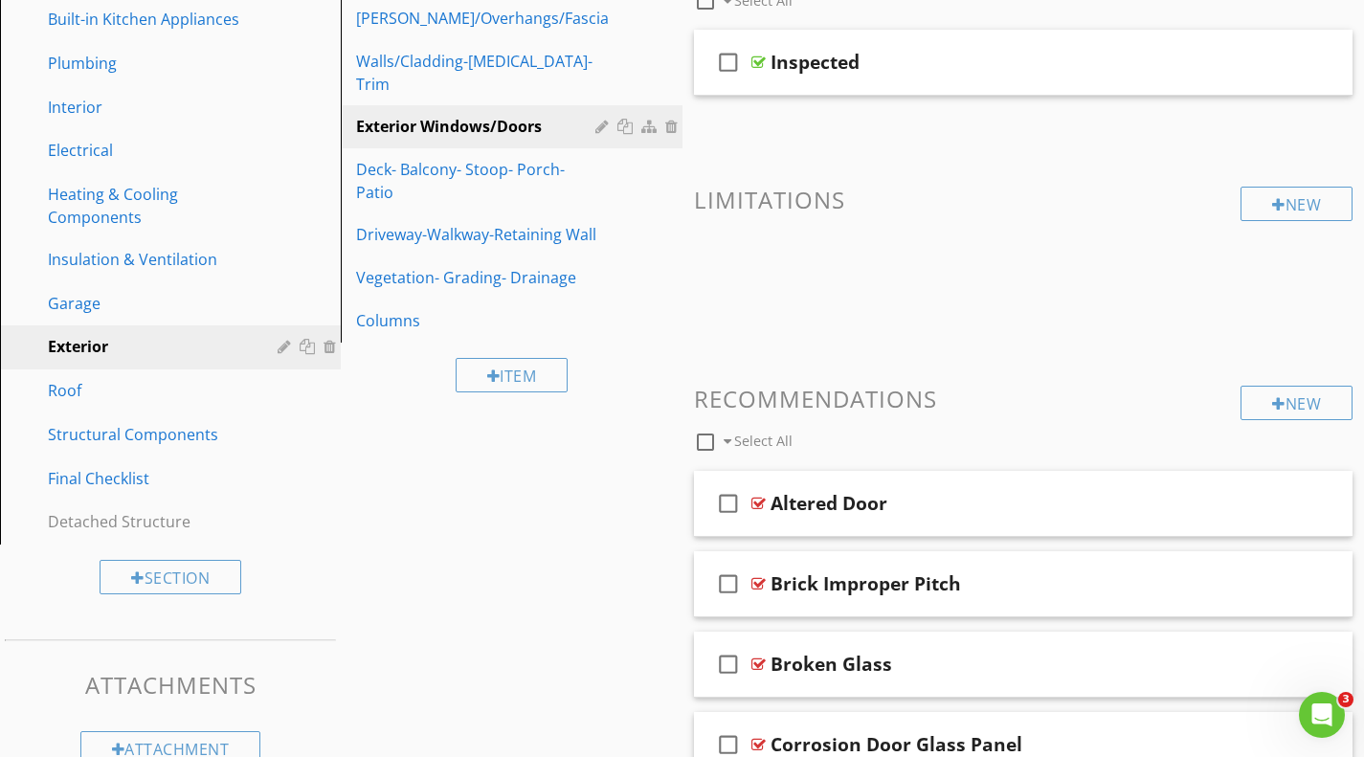
scroll to position [313, 0]
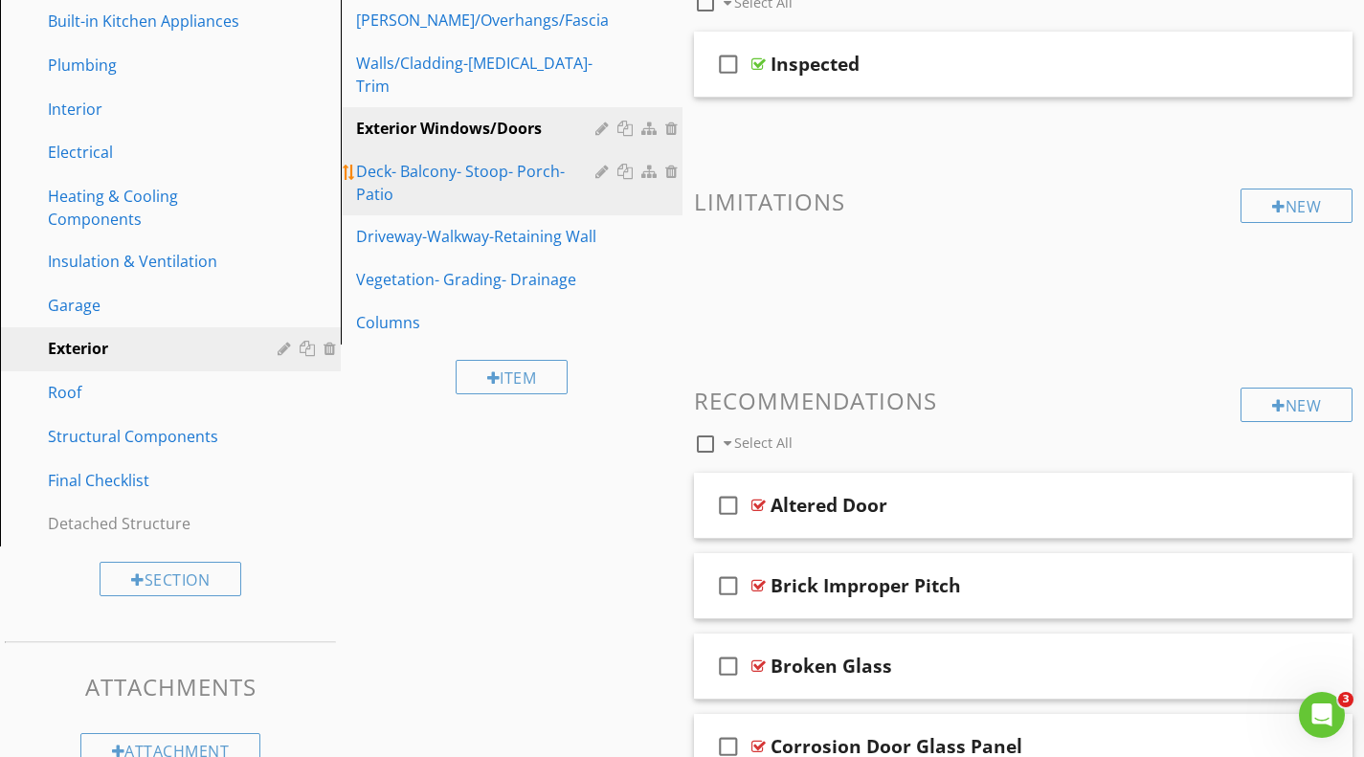
click at [447, 161] on div "Deck- Balcony- Stoop- Porch- Patio" at bounding box center [478, 183] width 244 height 46
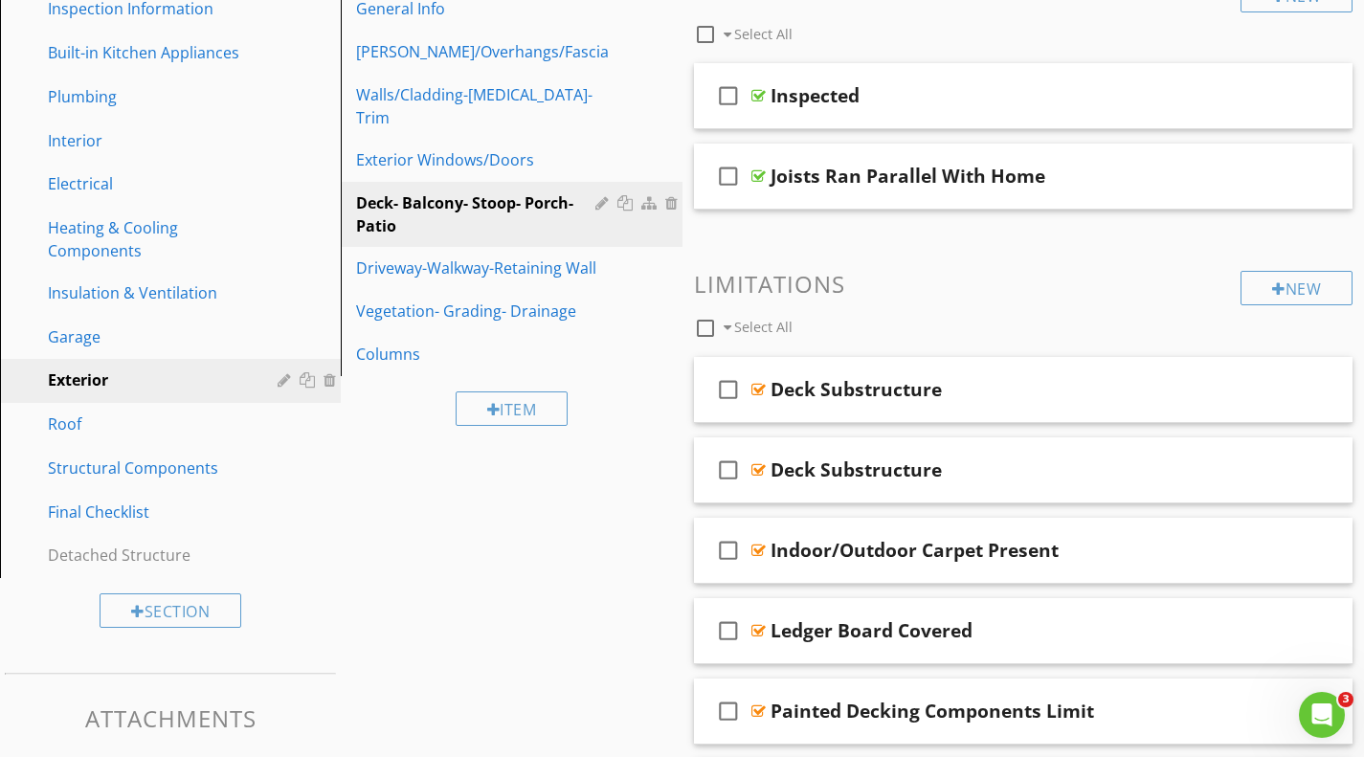
scroll to position [278, 0]
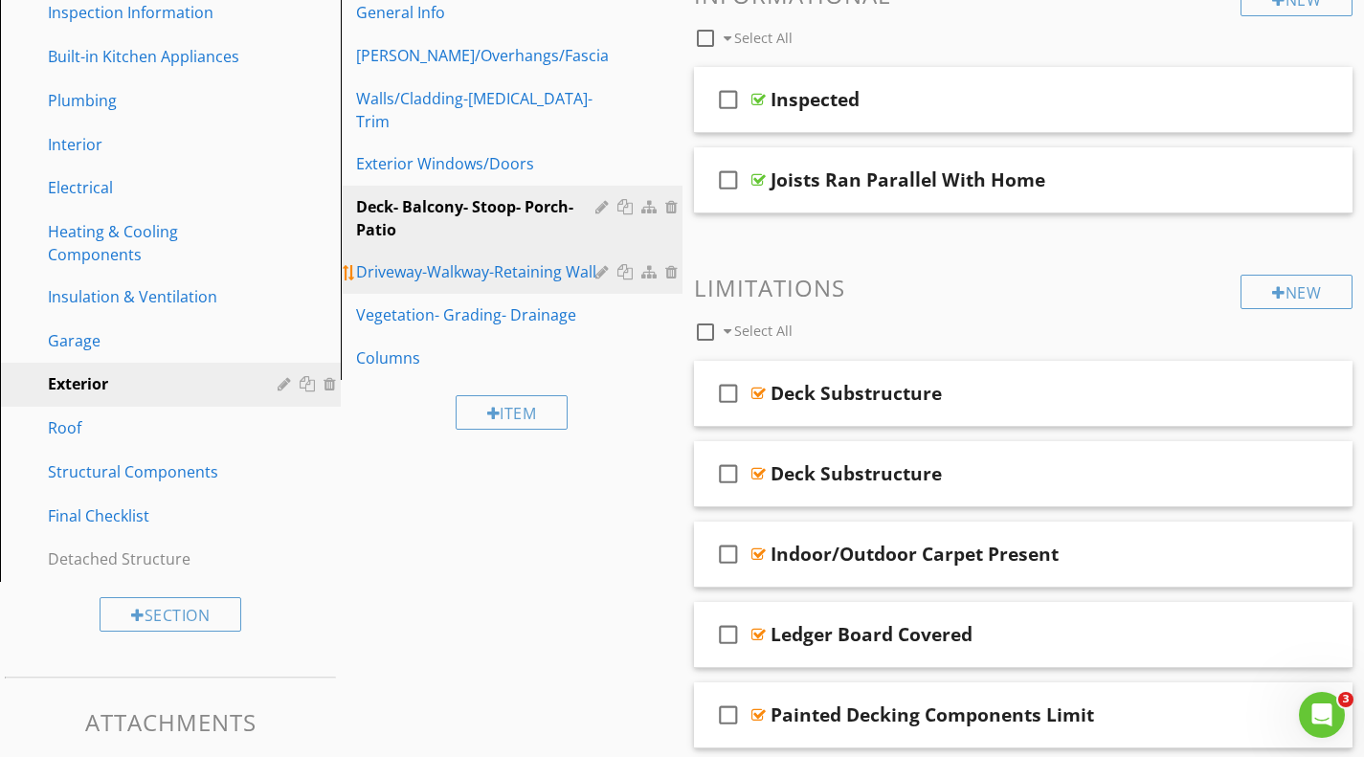
click at [464, 260] on div "Driveway-Walkway-Retaining Wall" at bounding box center [478, 271] width 244 height 23
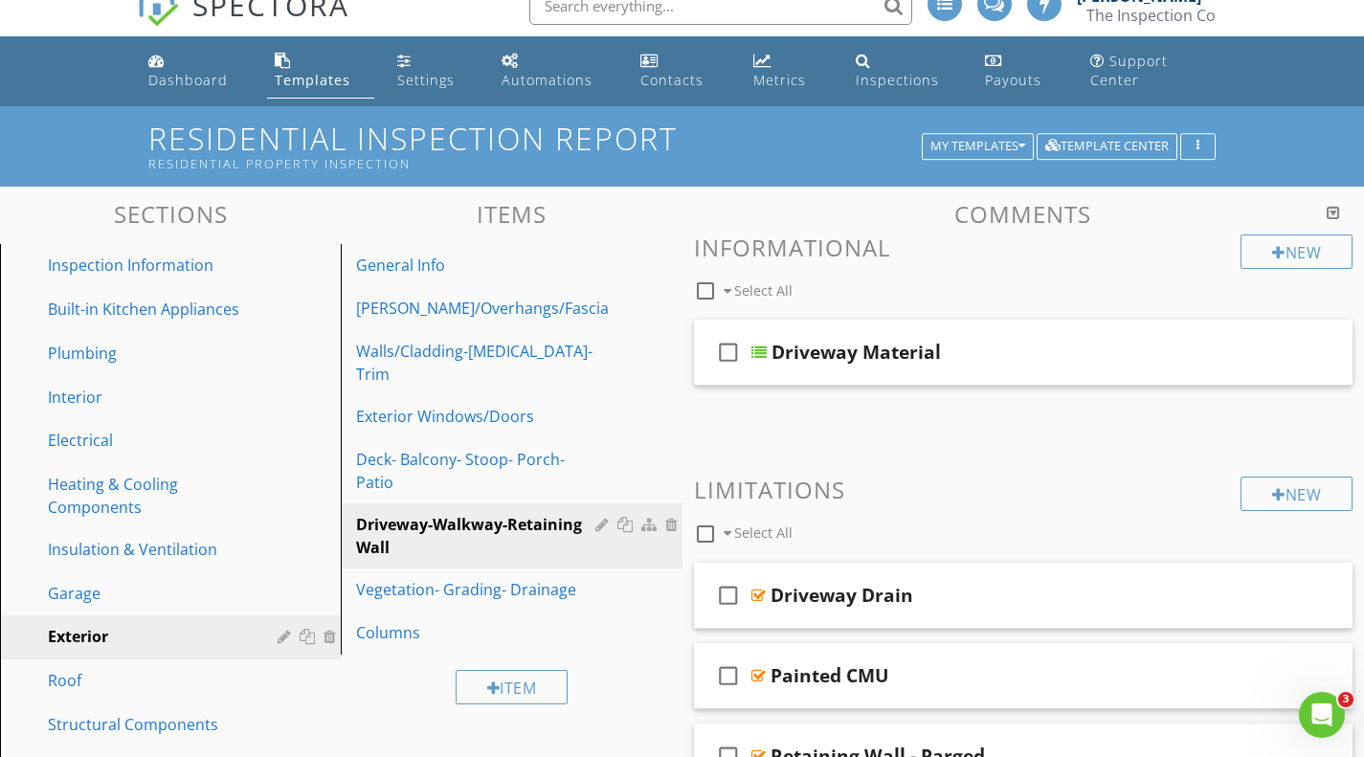
scroll to position [115, 0]
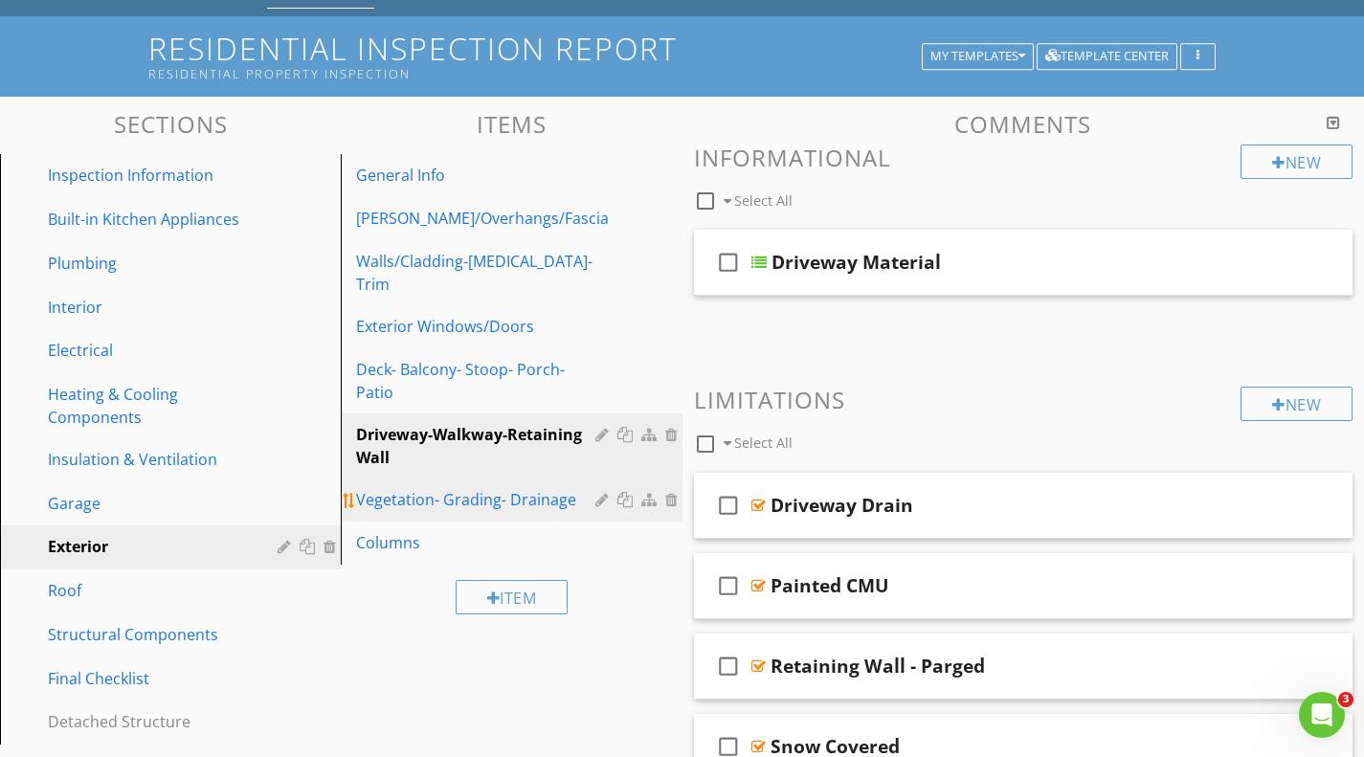
click at [486, 488] on div "Vegetation- Grading- Drainage" at bounding box center [478, 499] width 244 height 23
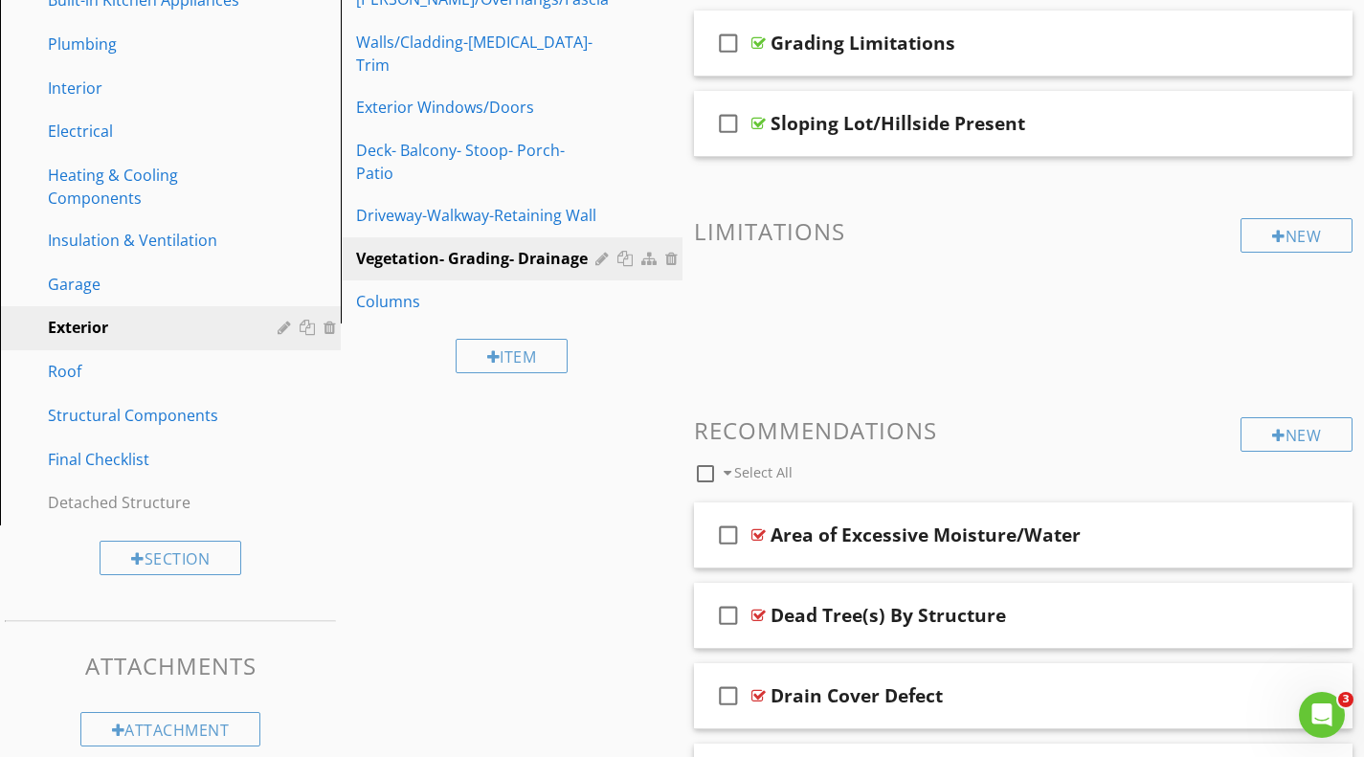
scroll to position [335, 0]
click at [395, 289] on div "Columns" at bounding box center [478, 300] width 244 height 23
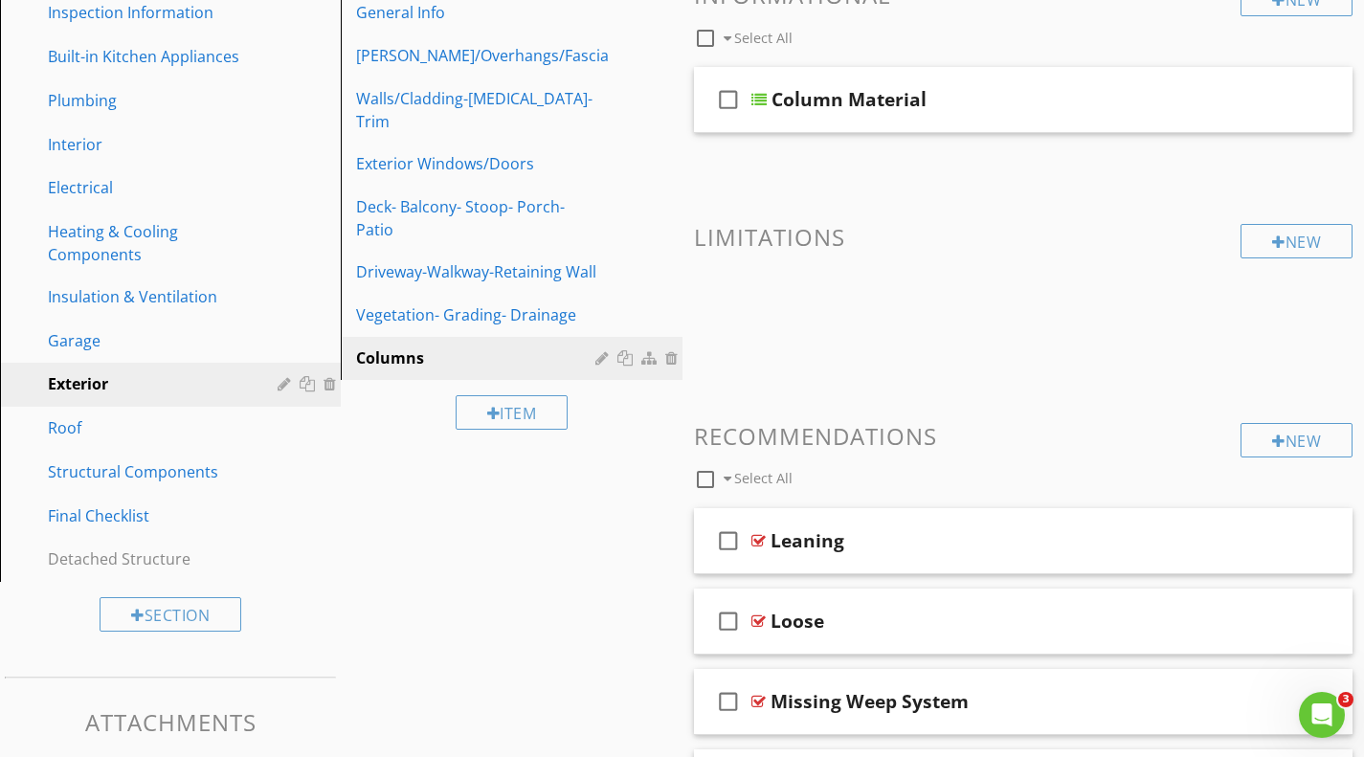
scroll to position [277, 0]
click at [90, 336] on div "Garage" at bounding box center [149, 341] width 202 height 23
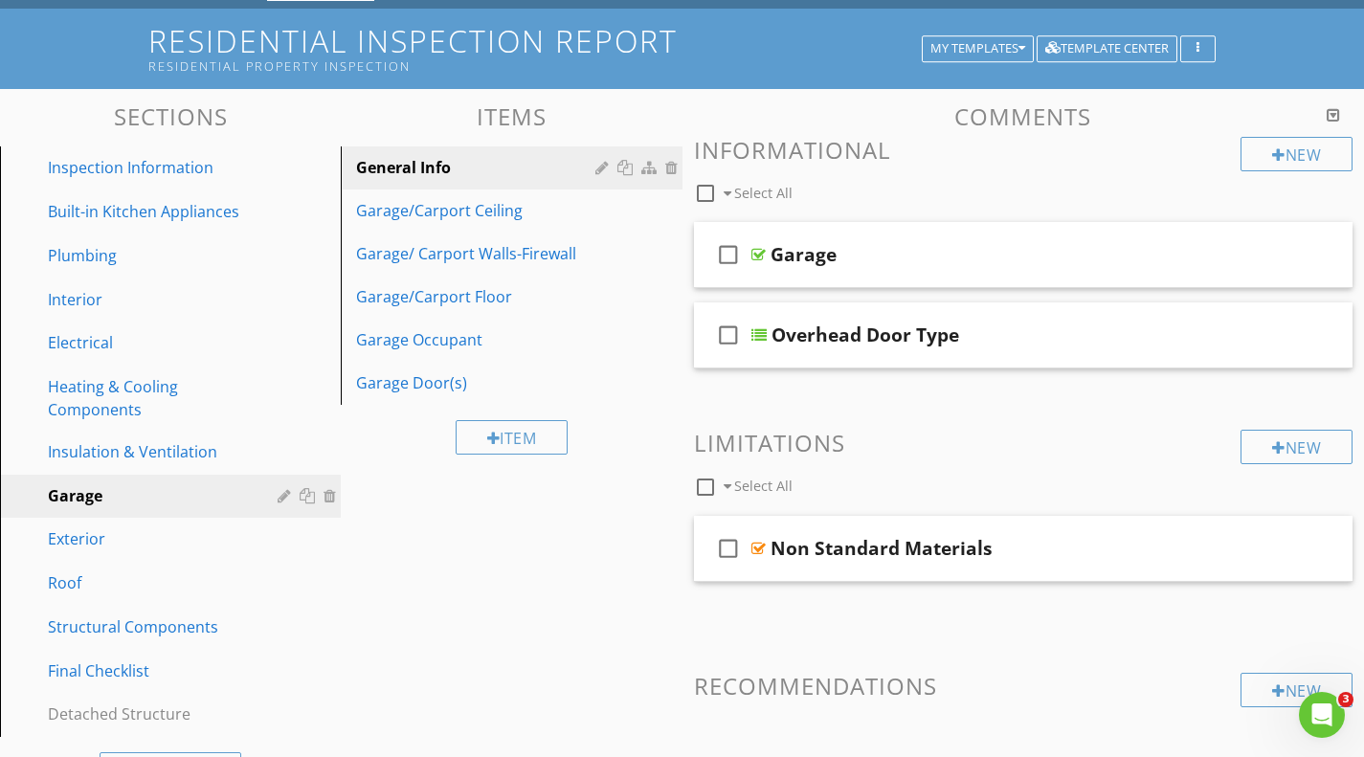
scroll to position [120, 0]
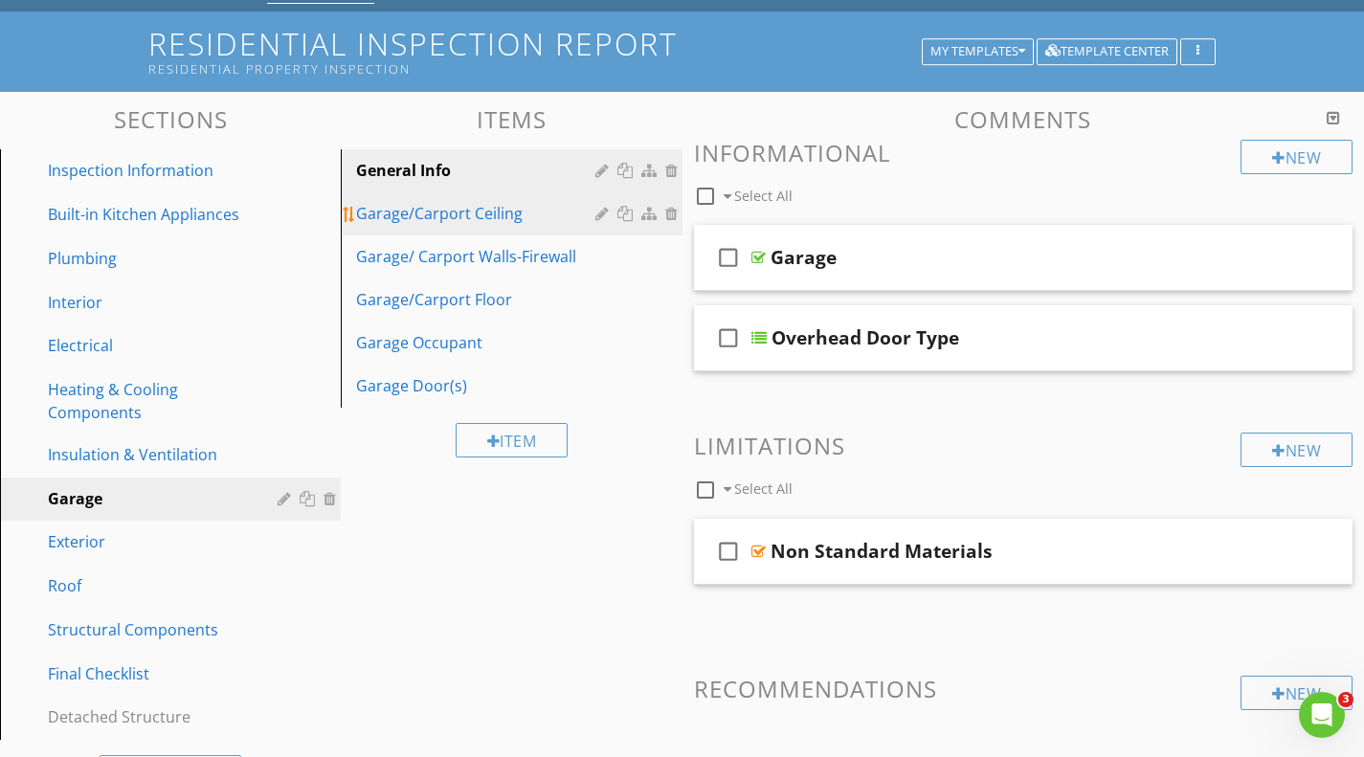
click at [469, 214] on div "Garage/Carport Ceiling" at bounding box center [478, 213] width 244 height 23
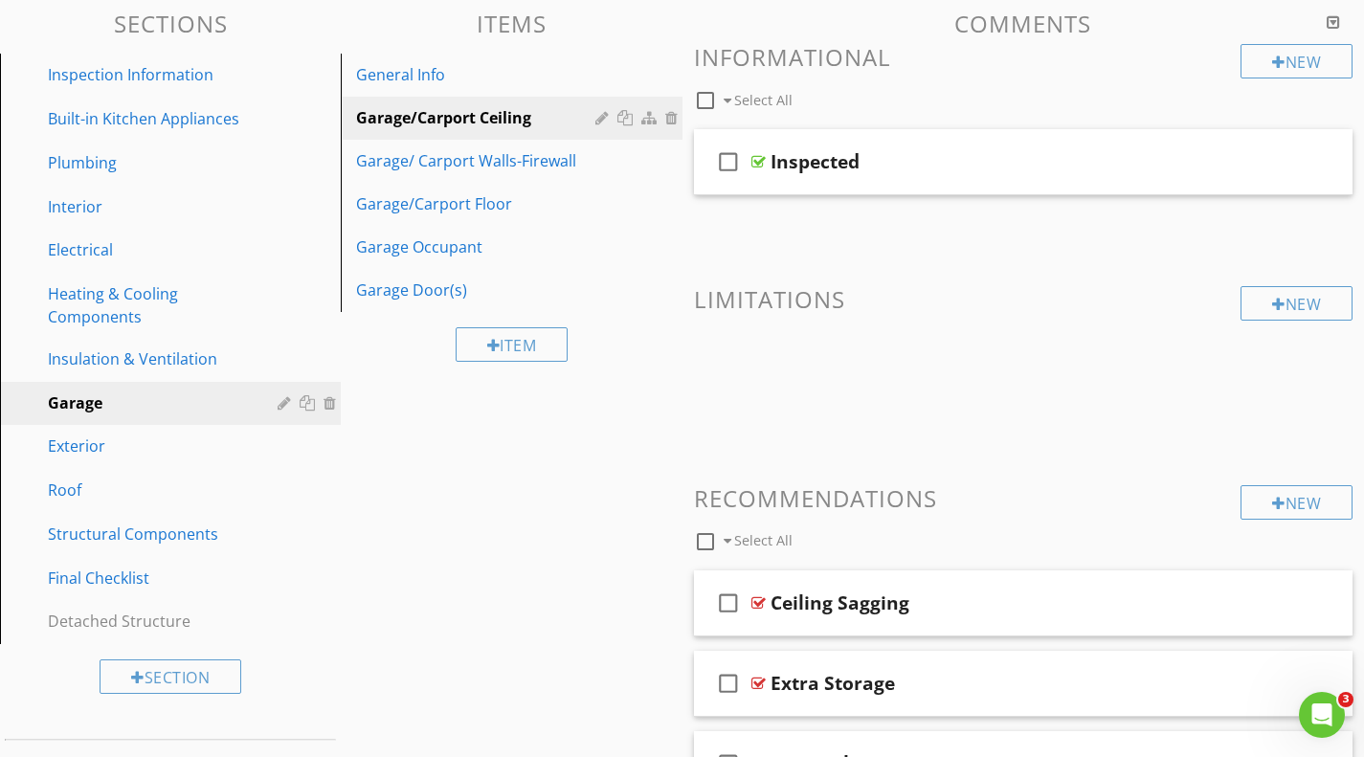
scroll to position [214, 0]
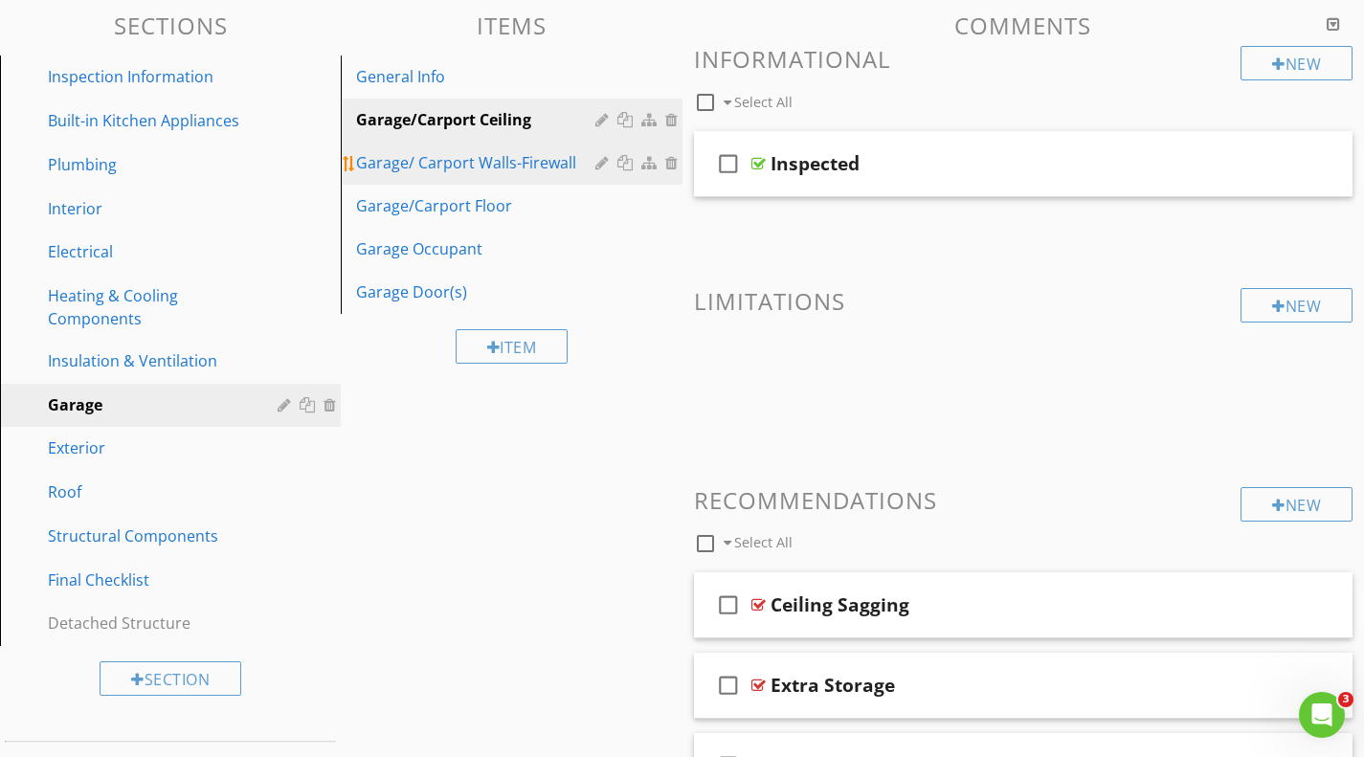
click at [473, 166] on div "Garage/ Carport Walls-Firewall" at bounding box center [478, 162] width 244 height 23
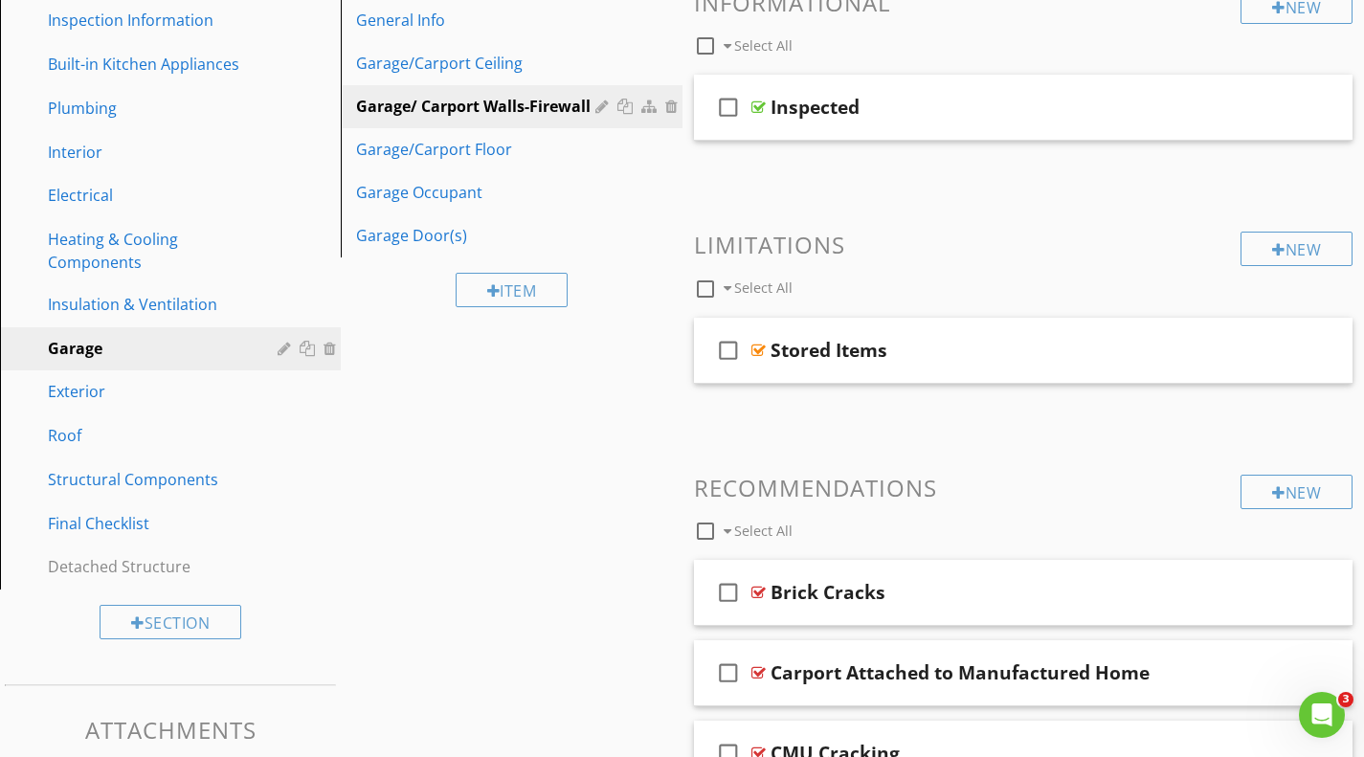
scroll to position [253, 0]
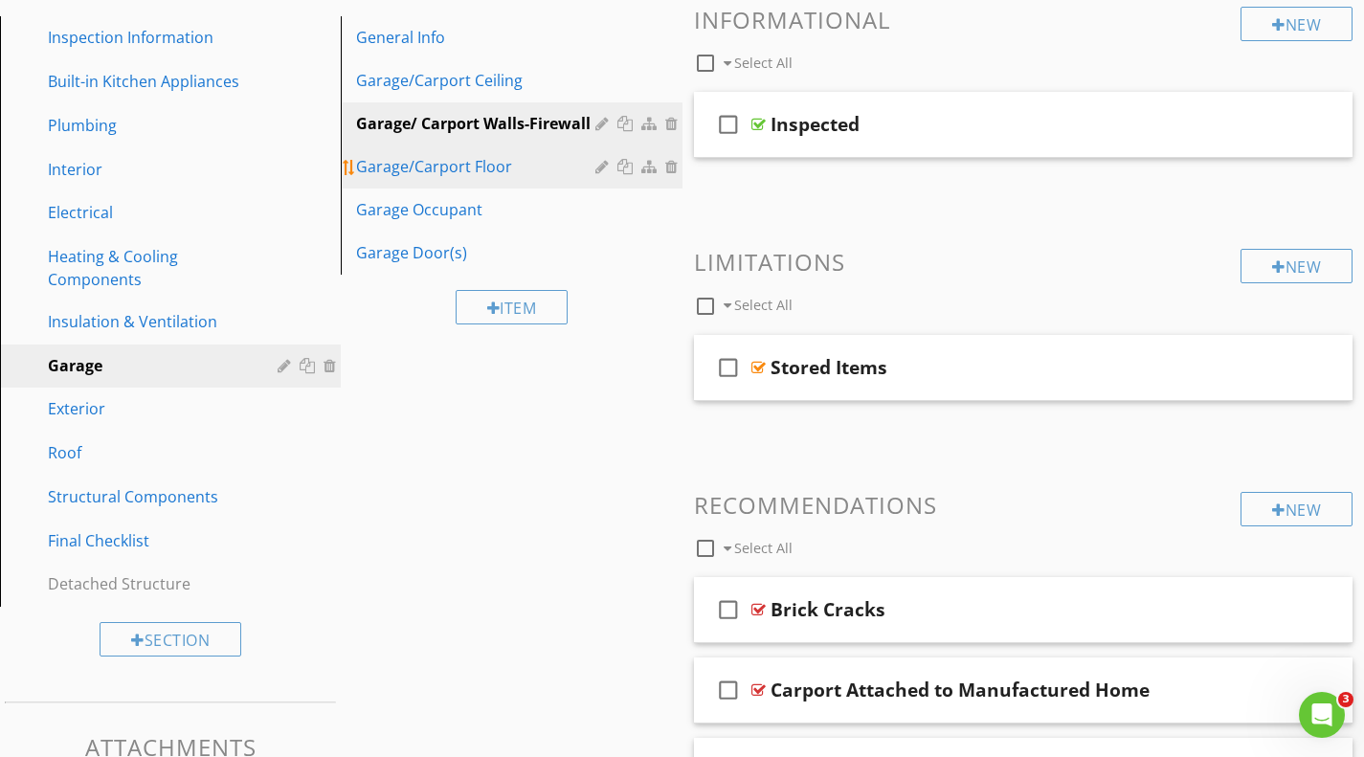
click at [466, 159] on div "Garage/Carport Floor" at bounding box center [478, 166] width 244 height 23
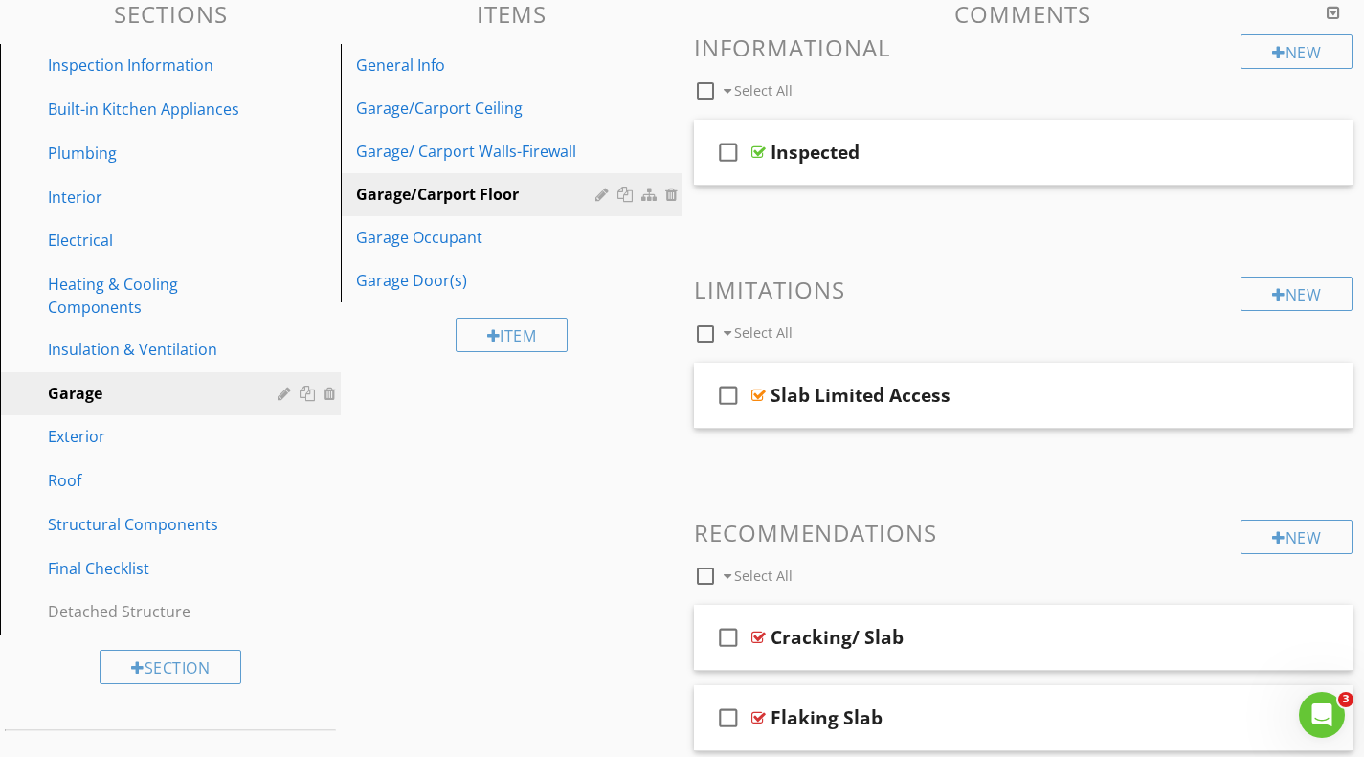
scroll to position [224, 0]
click at [468, 244] on div "Garage Occupant" at bounding box center [478, 238] width 244 height 23
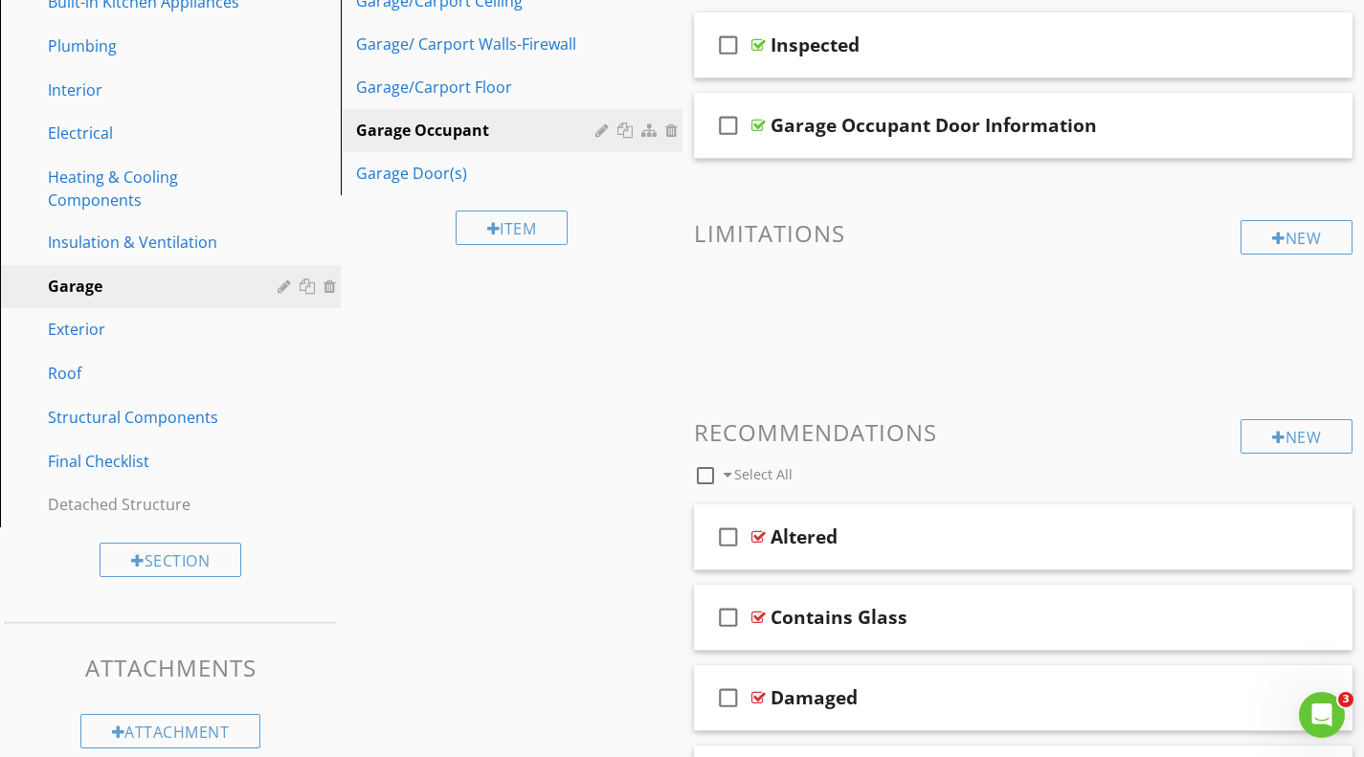
scroll to position [330, 0]
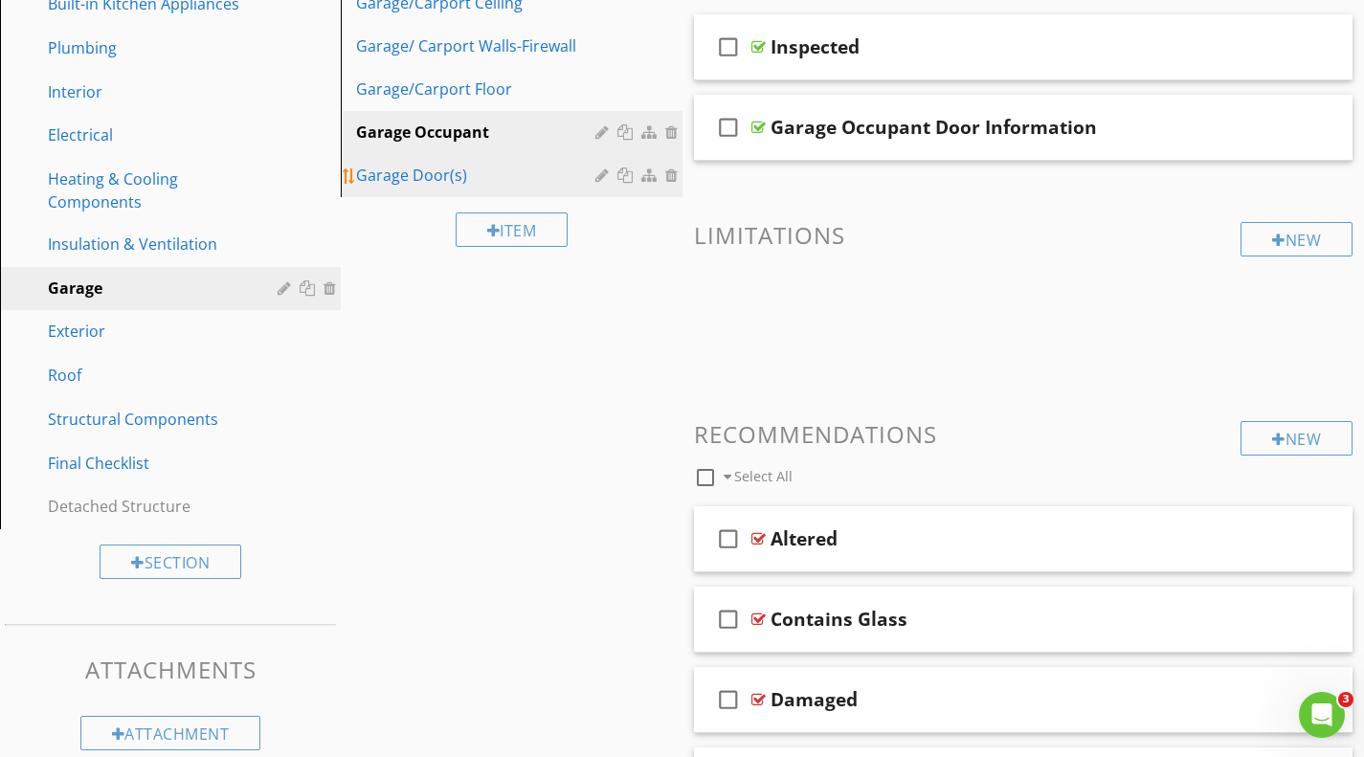
click at [396, 168] on div "Garage Door(s)" at bounding box center [478, 175] width 244 height 23
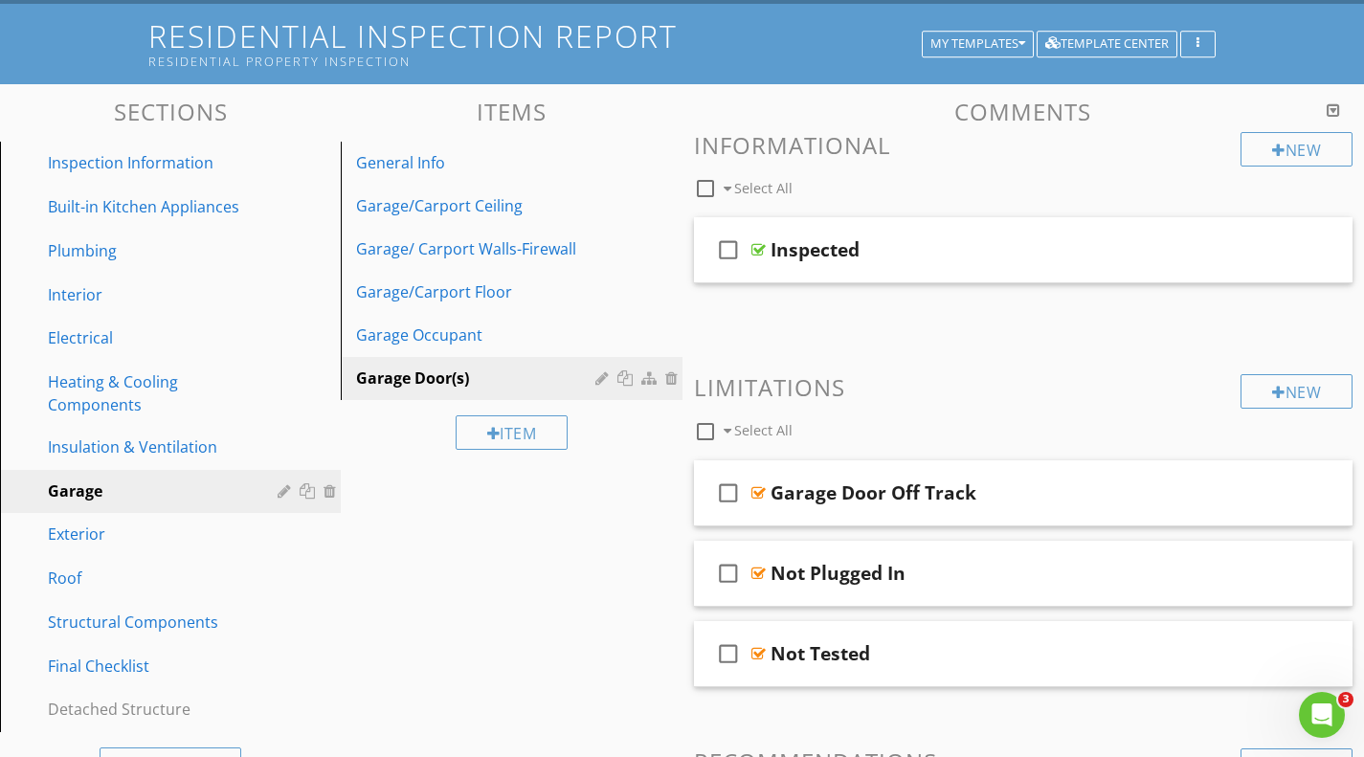
scroll to position [87, 0]
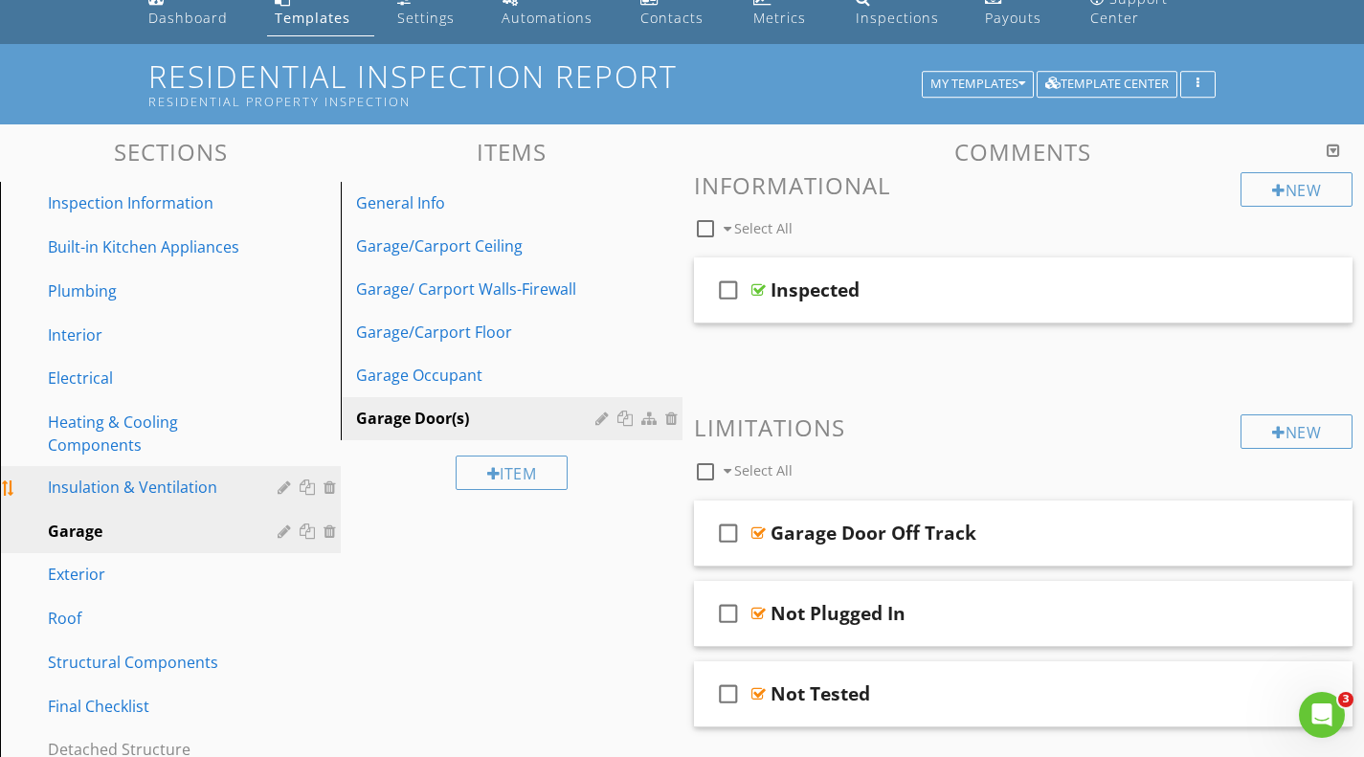
click at [180, 490] on div "Insulation & Ventilation" at bounding box center [149, 487] width 202 height 23
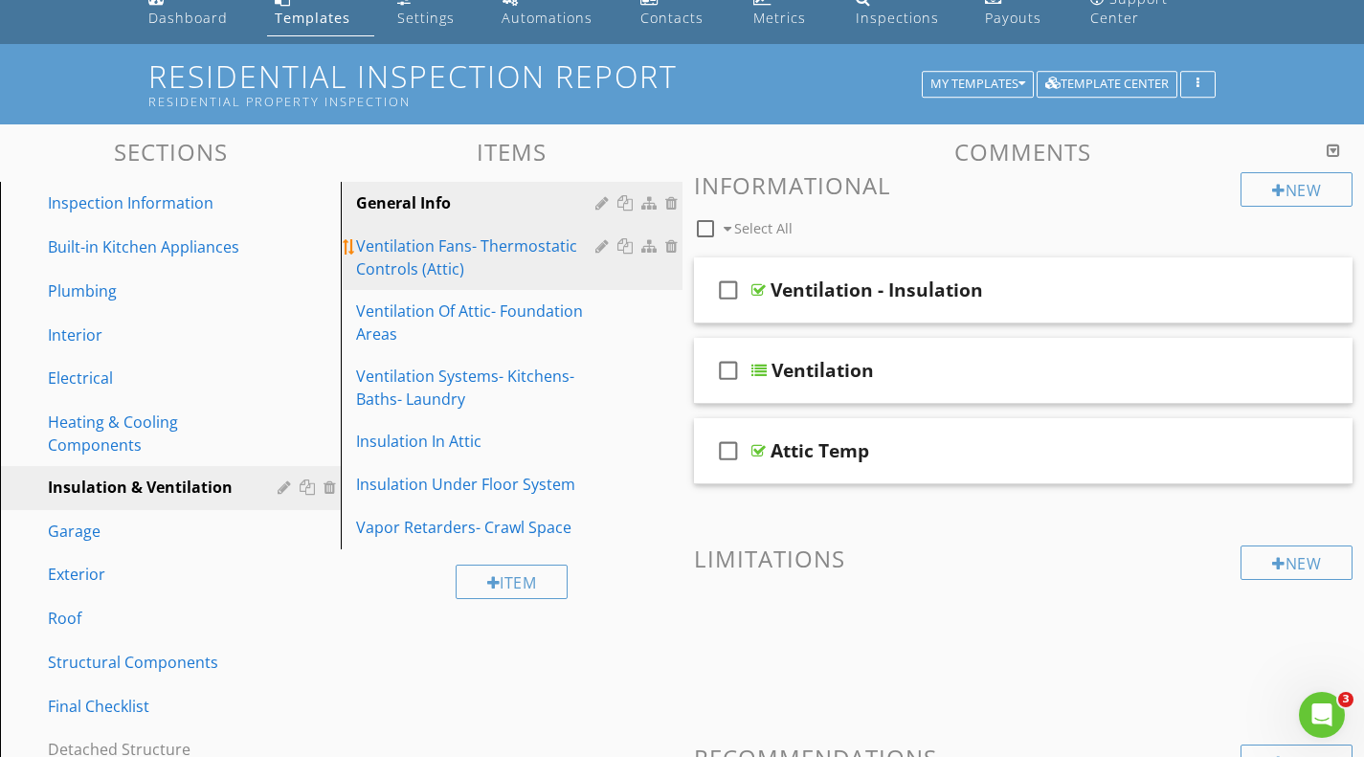
click at [506, 268] on div "Ventilation Fans- Thermostatic Controls (Attic)" at bounding box center [478, 258] width 244 height 46
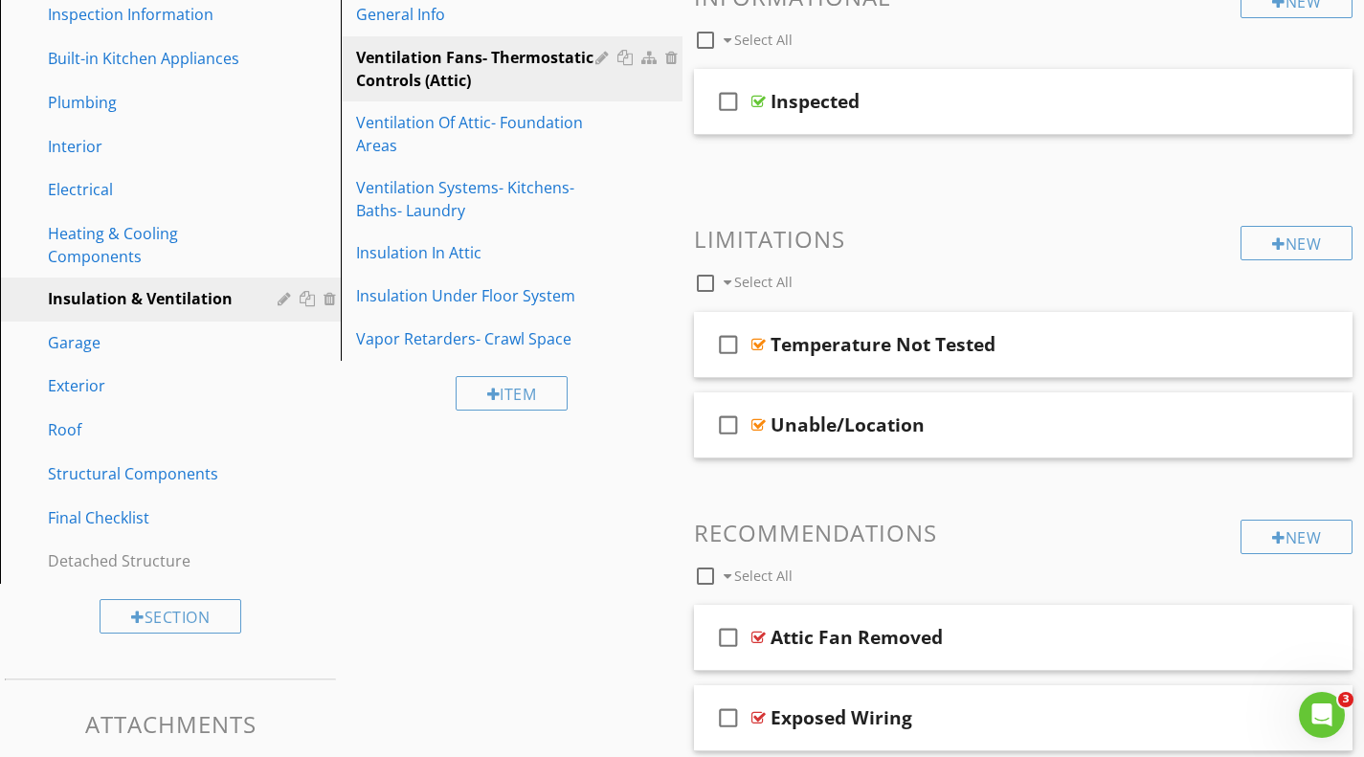
scroll to position [148, 0]
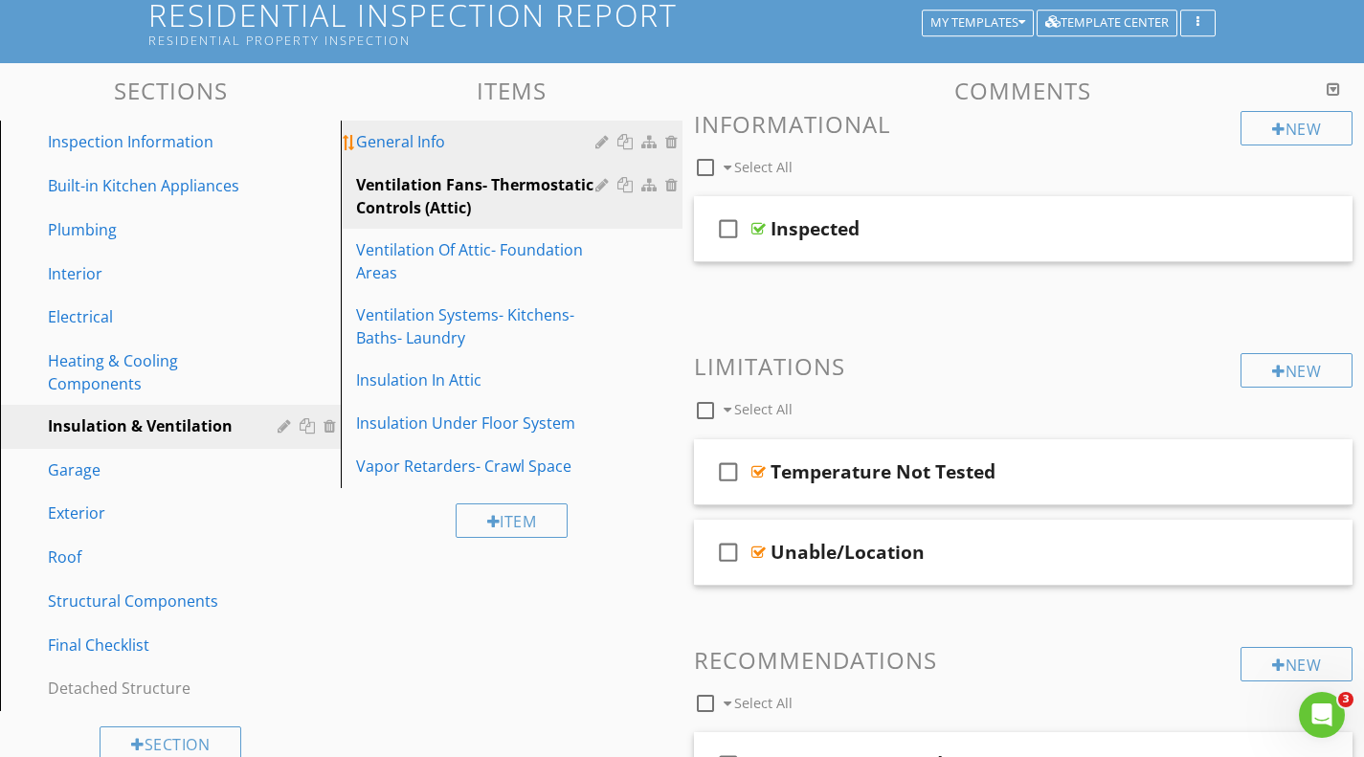
click at [417, 137] on div "General Info" at bounding box center [478, 141] width 244 height 23
